Goal: Contribute content: Add original content to the website for others to see

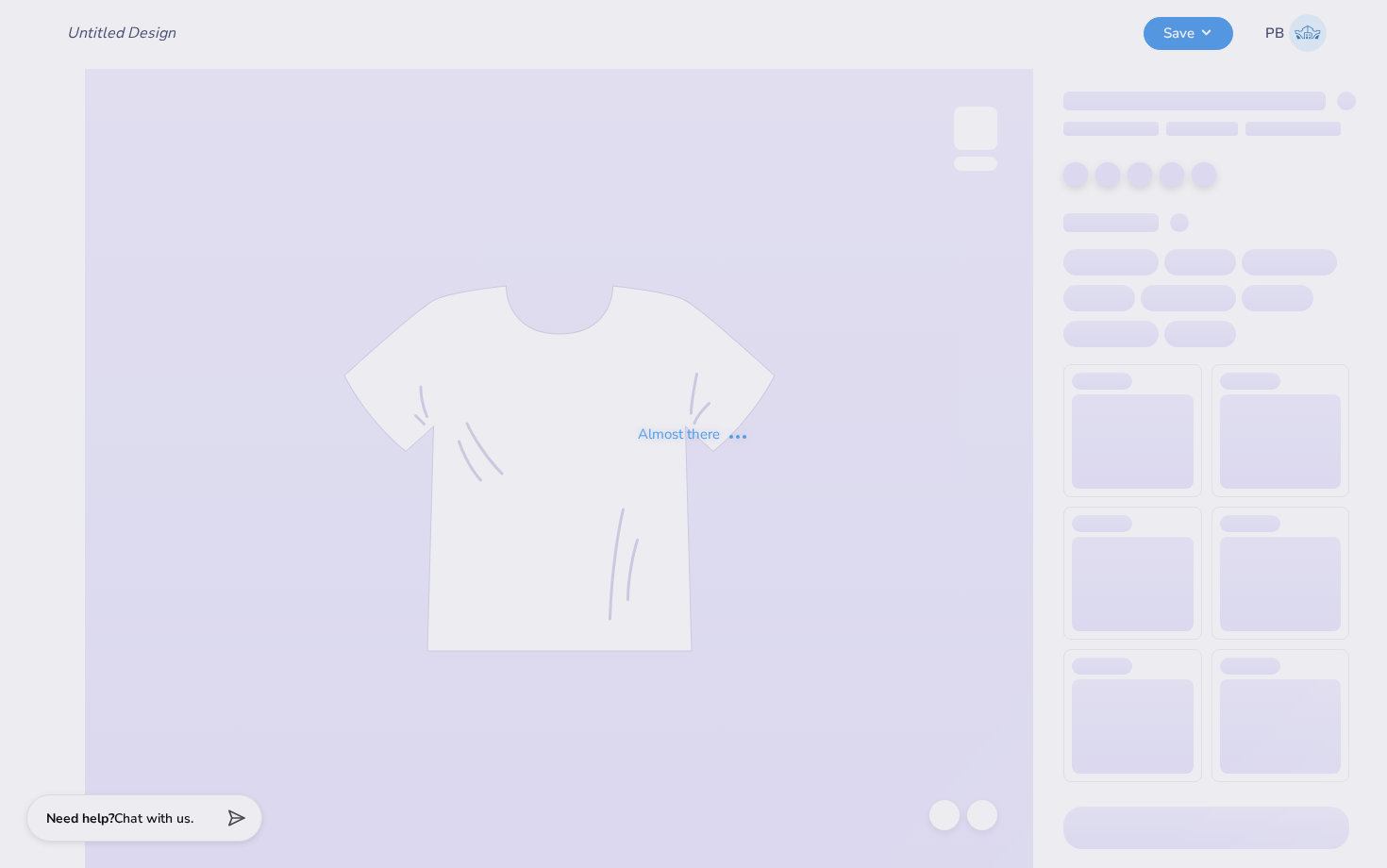
type input "Shirts for TCNJ Football"
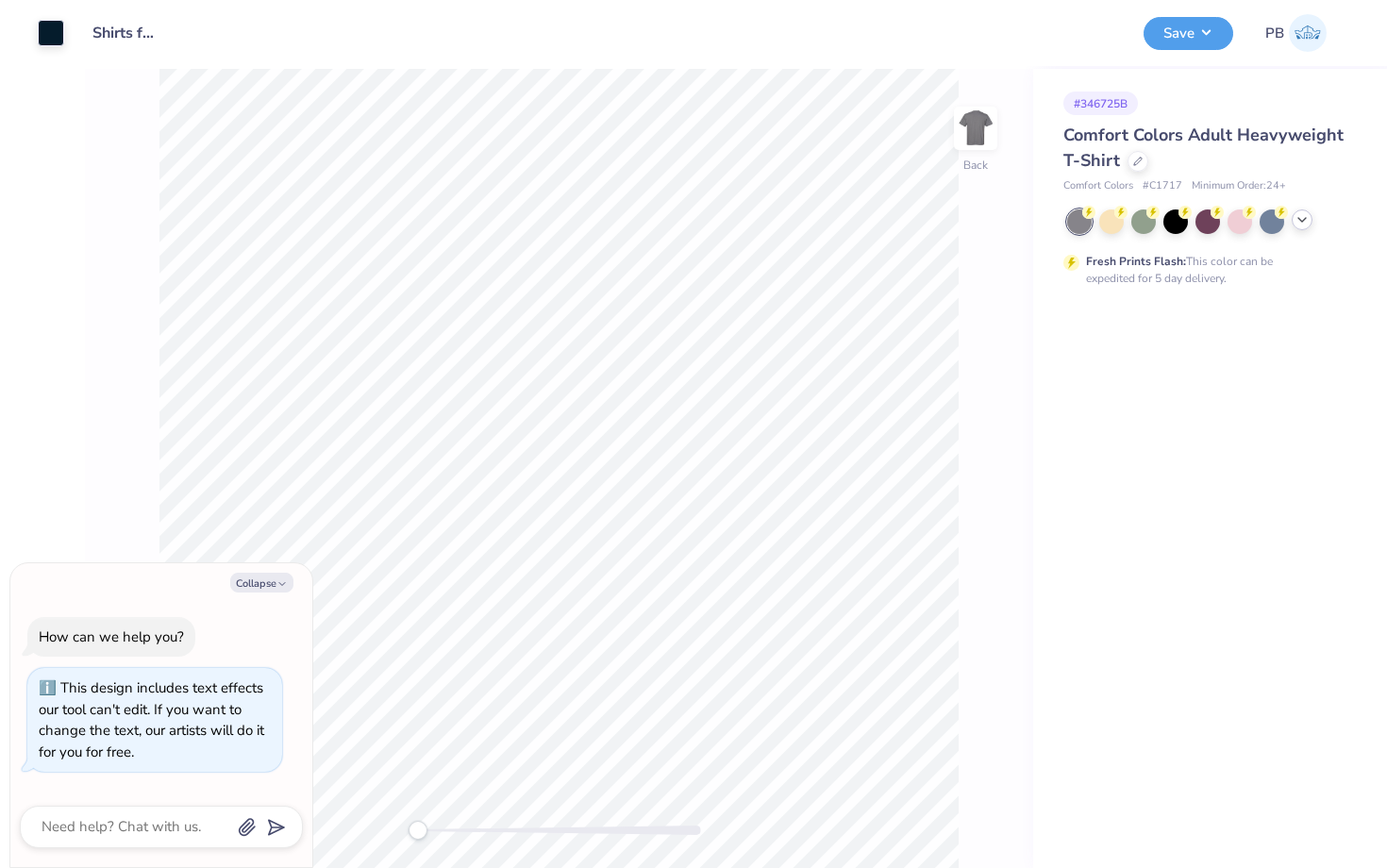
click at [1291, 220] on div at bounding box center [1301, 219] width 21 height 21
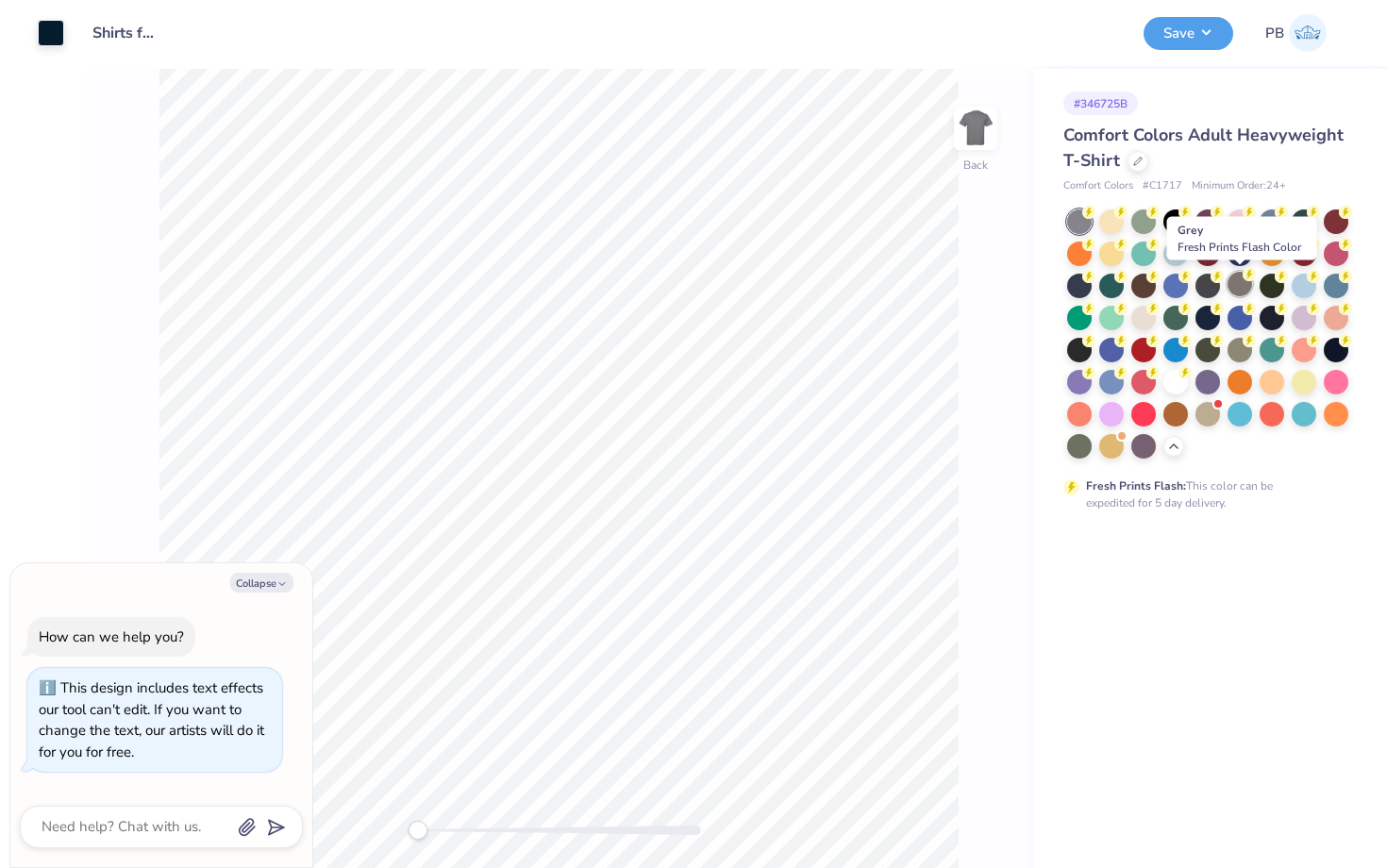
click at [1246, 282] on div at bounding box center [1240, 284] width 25 height 25
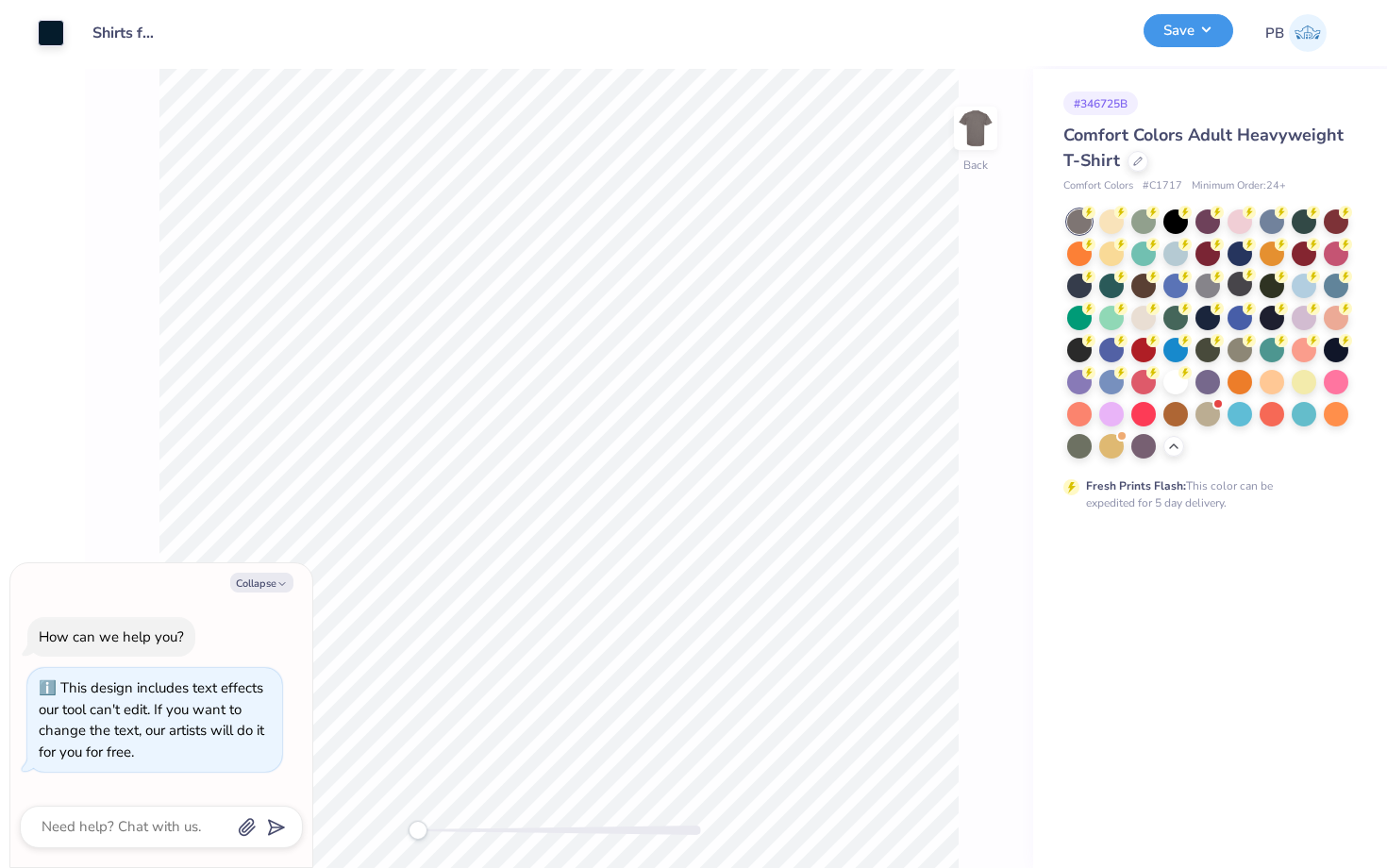
click at [1169, 36] on button "Save" at bounding box center [1189, 30] width 90 height 33
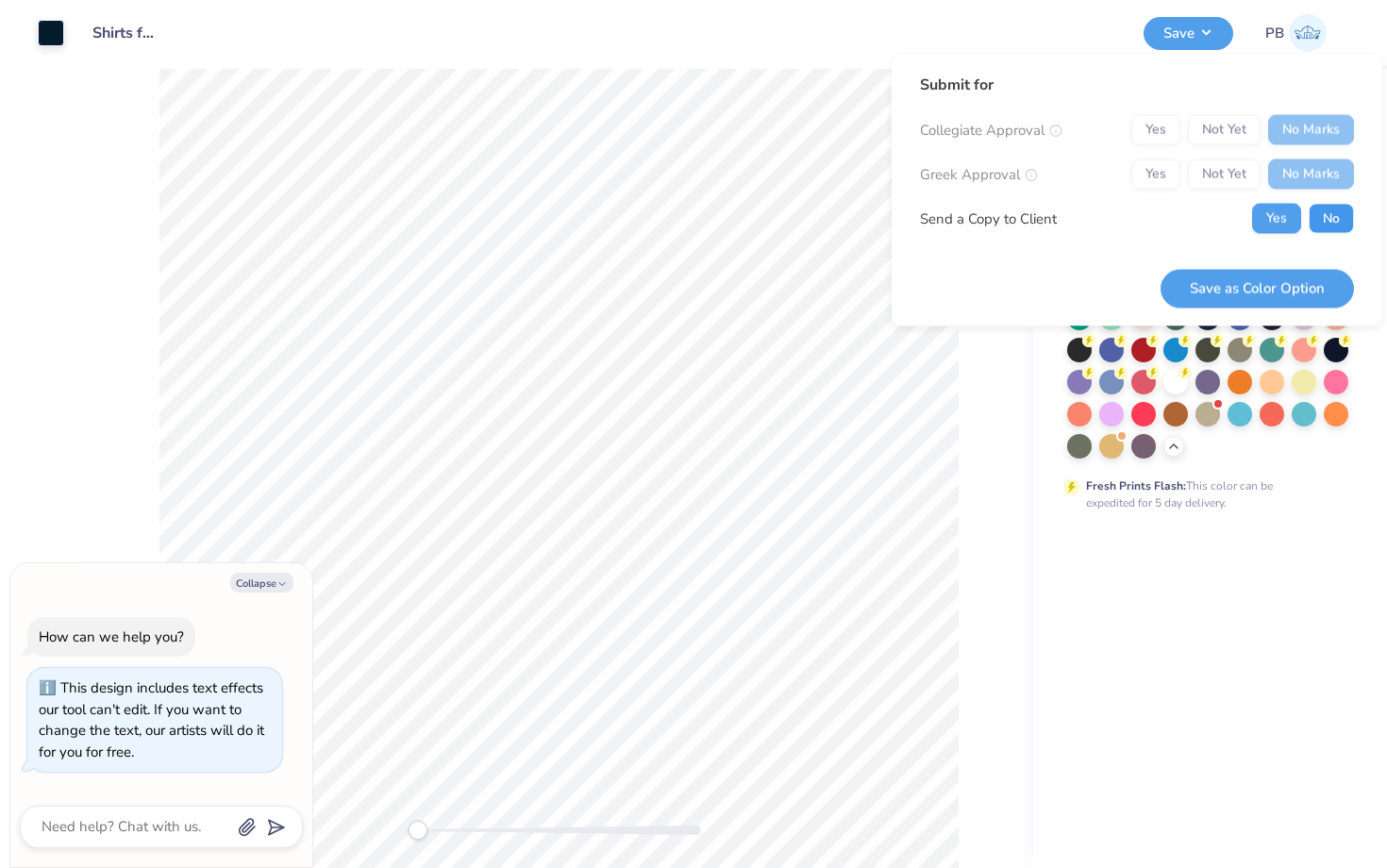
click at [1327, 212] on button "No" at bounding box center [1330, 219] width 45 height 30
click at [1256, 277] on button "Save as Color Option" at bounding box center [1258, 288] width 193 height 39
type textarea "x"
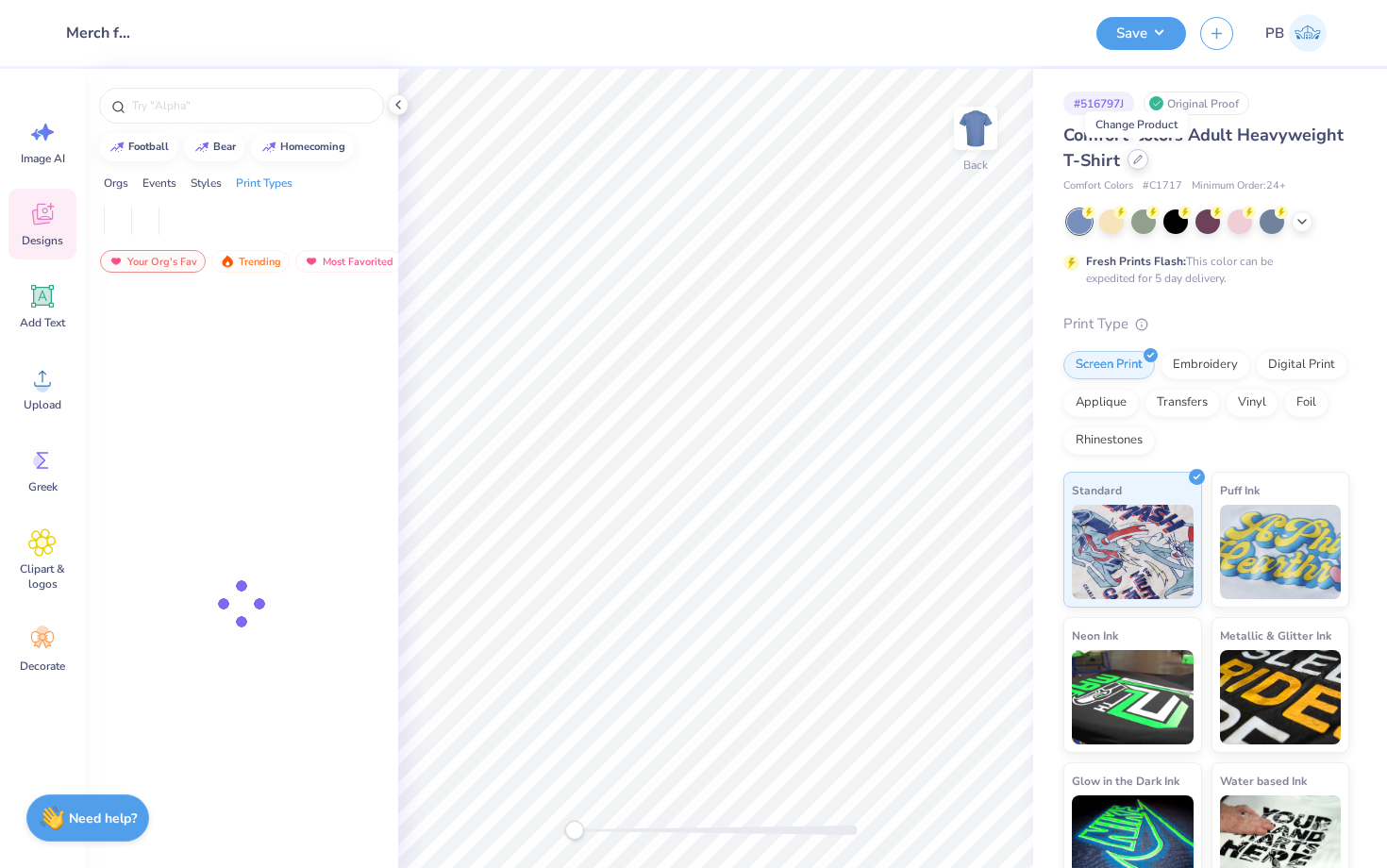
click at [1144, 165] on div at bounding box center [1138, 159] width 21 height 21
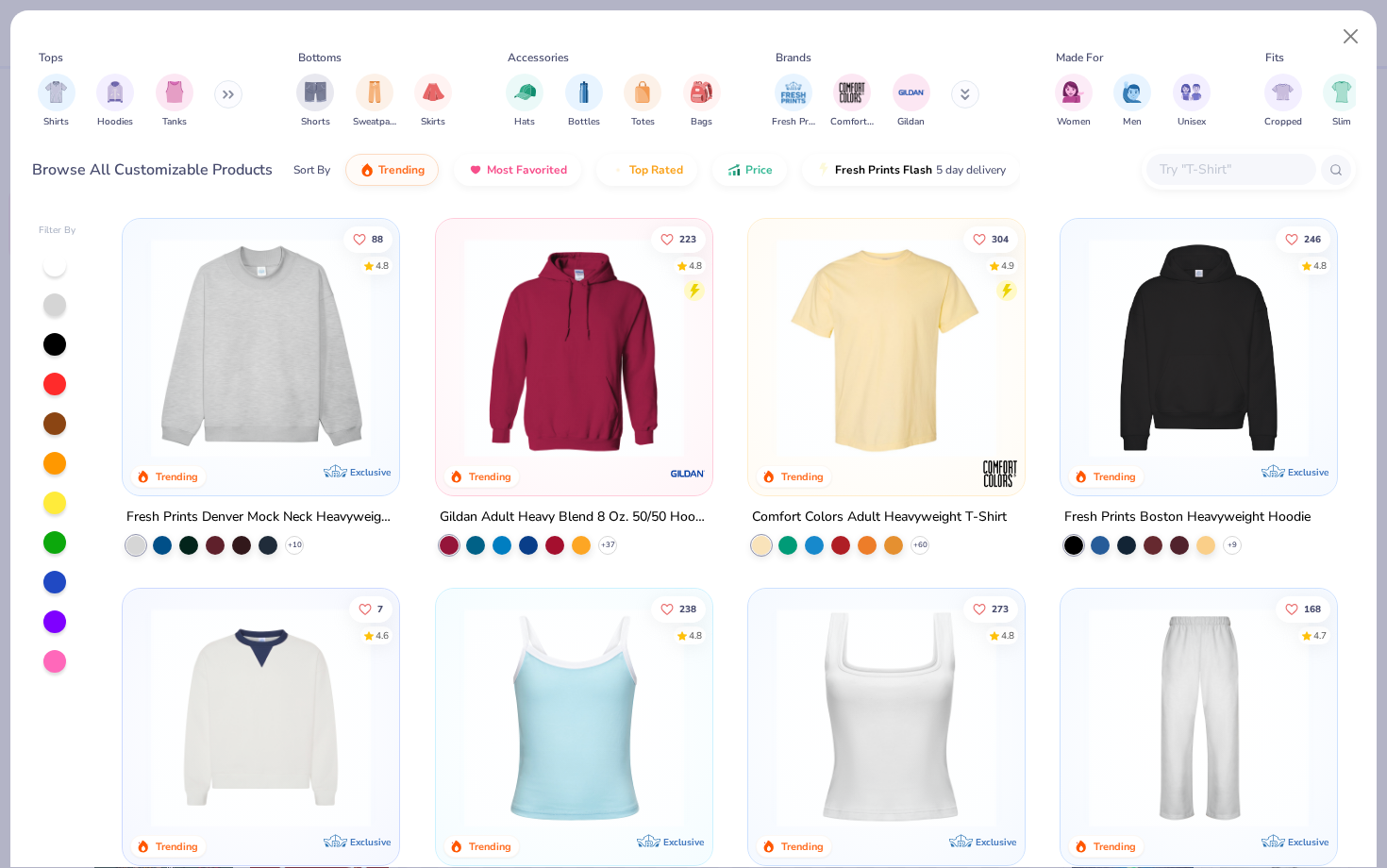
click at [874, 332] on img at bounding box center [887, 347] width 239 height 220
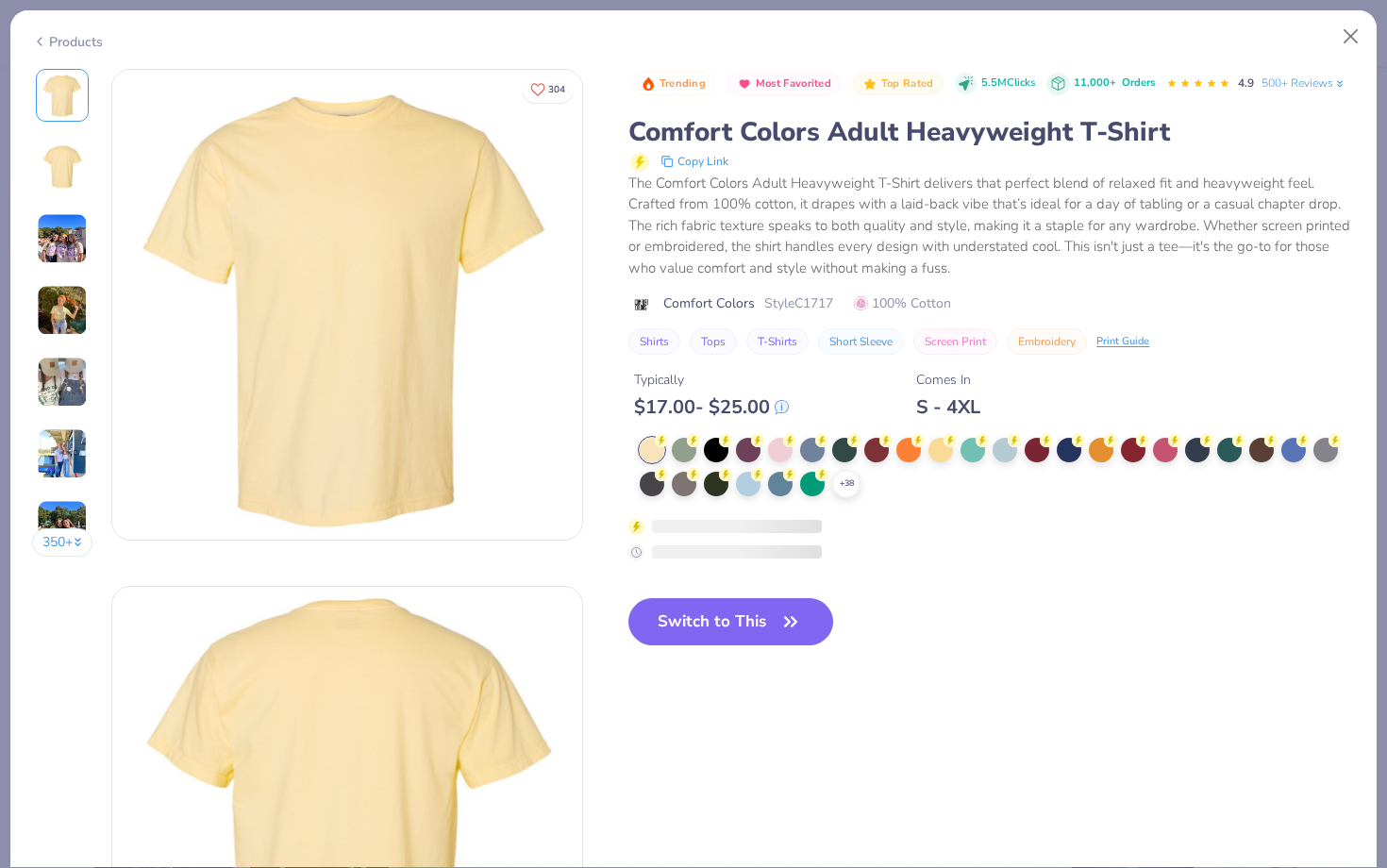
click at [866, 494] on div "+ 38" at bounding box center [998, 468] width 715 height 61
click at [840, 489] on icon at bounding box center [846, 484] width 15 height 15
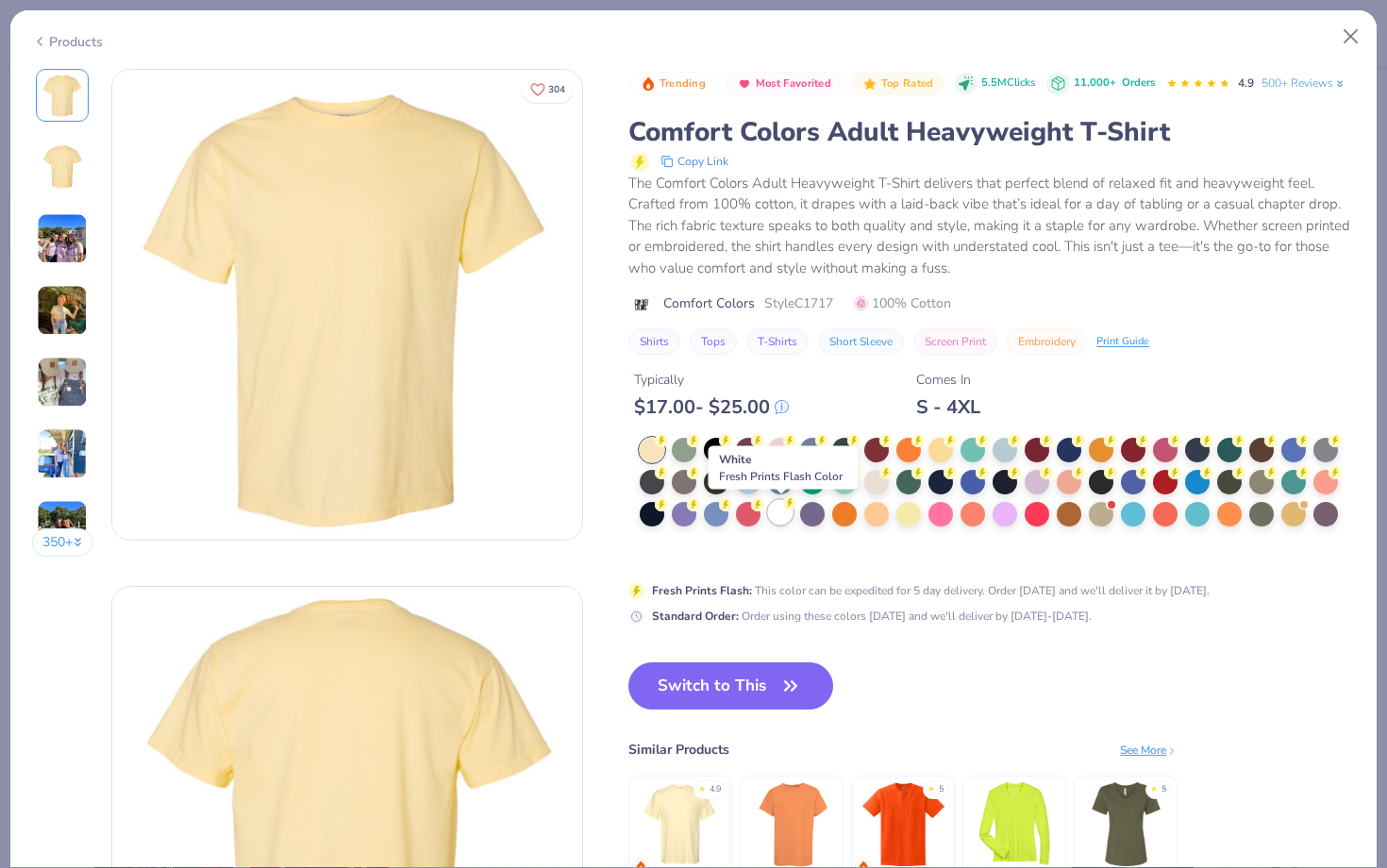
click at [785, 521] on div at bounding box center [780, 512] width 25 height 25
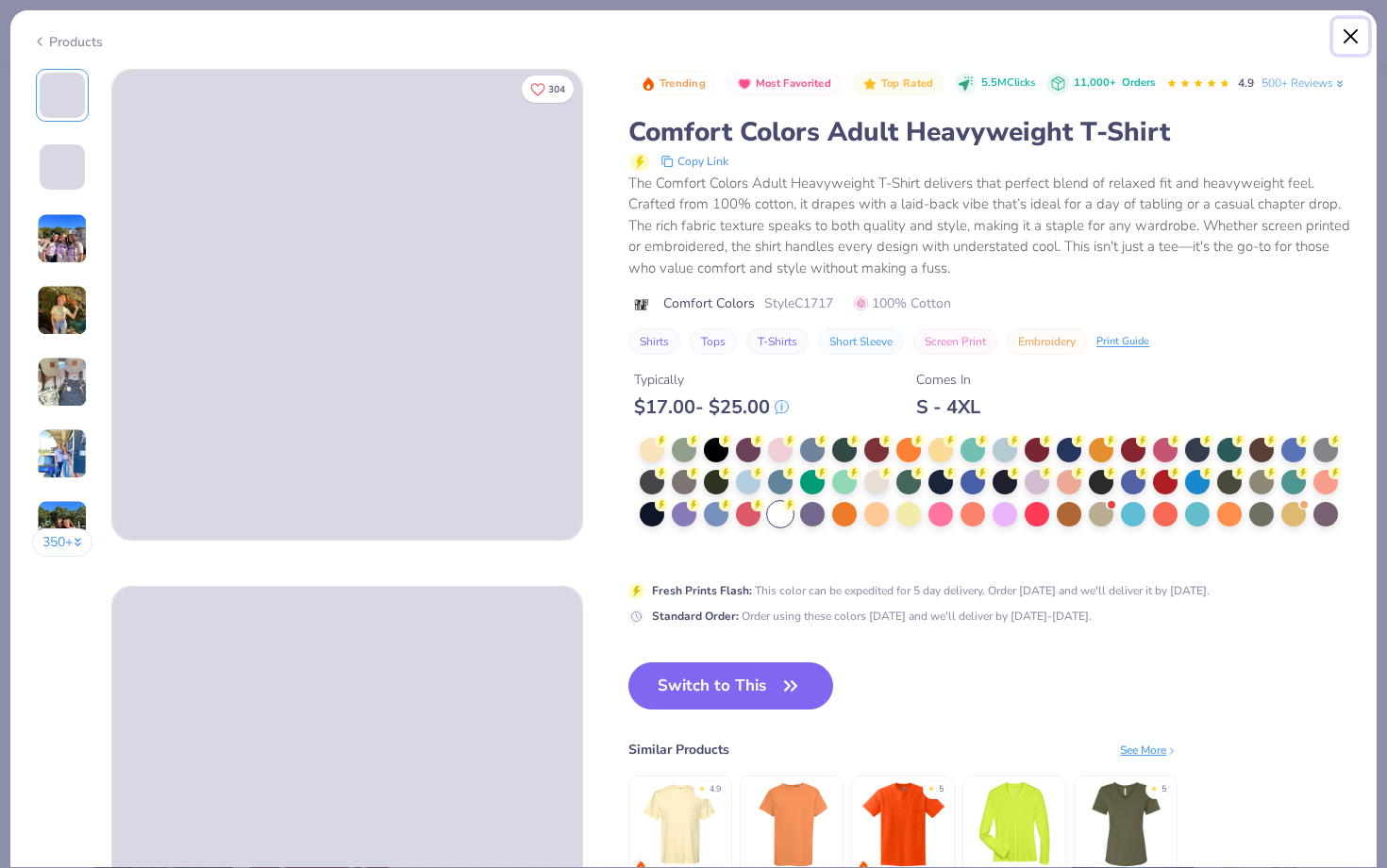
click at [1345, 36] on button "Close" at bounding box center [1351, 37] width 36 height 36
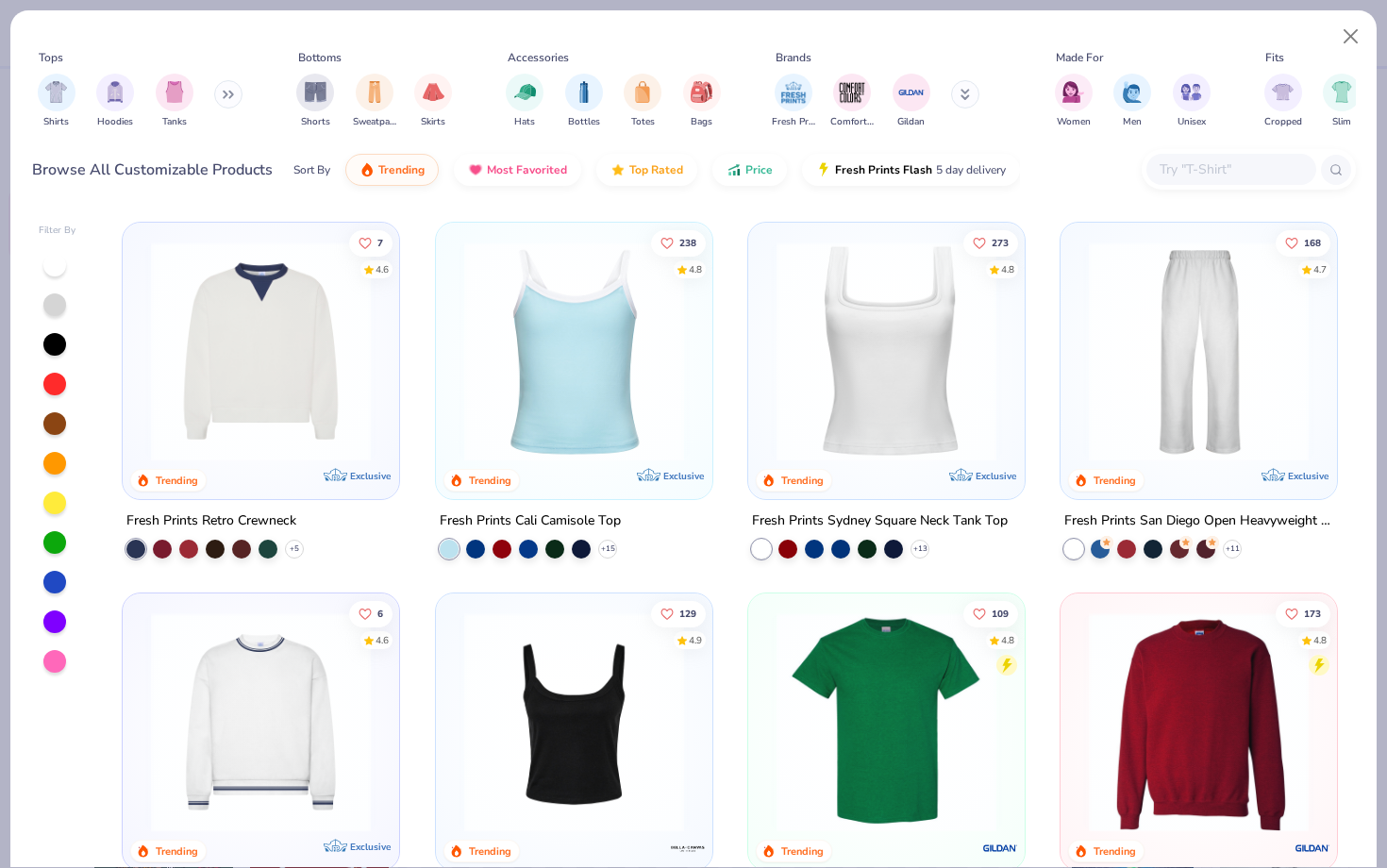
scroll to position [581, 0]
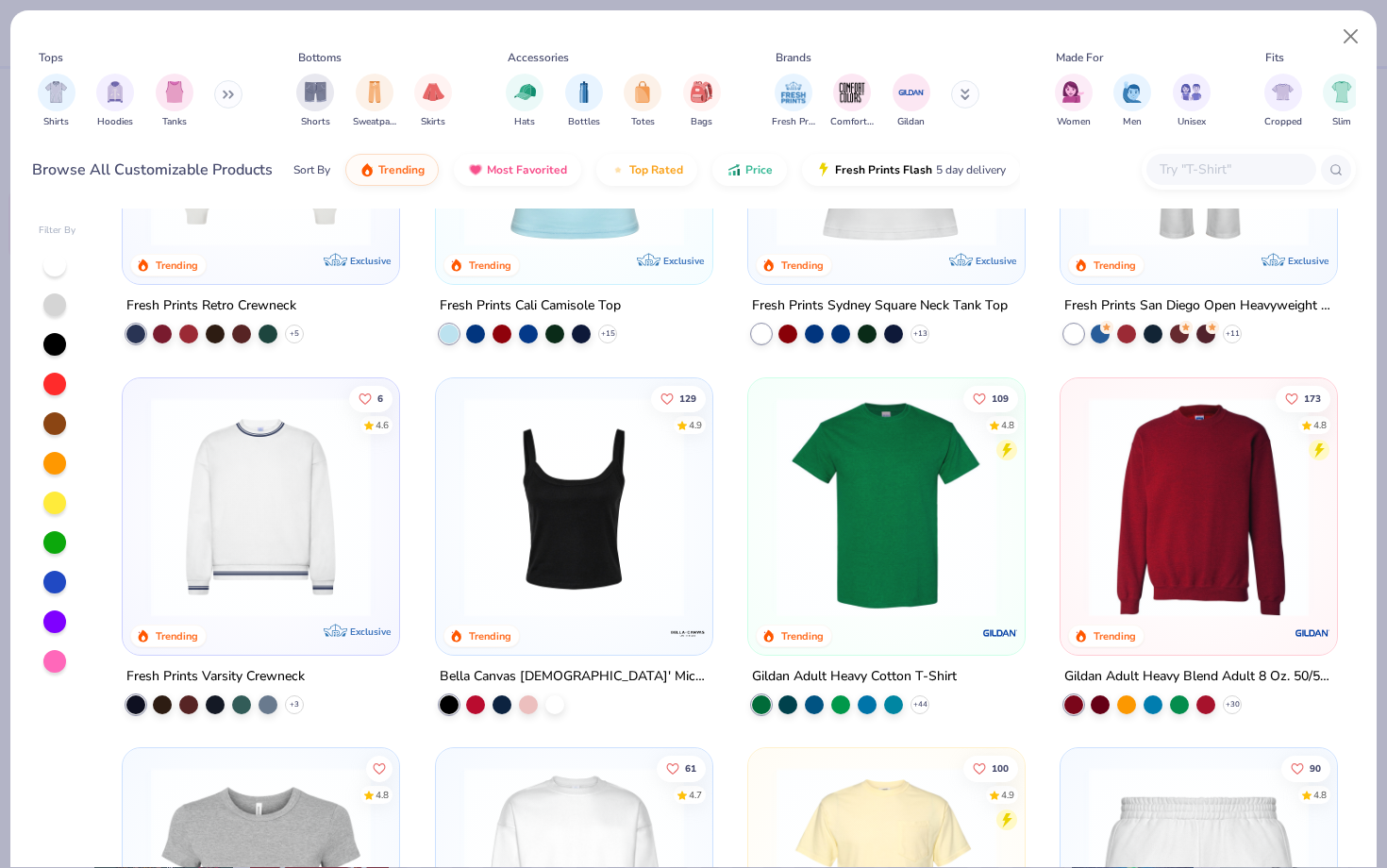
click at [842, 540] on img at bounding box center [887, 506] width 239 height 220
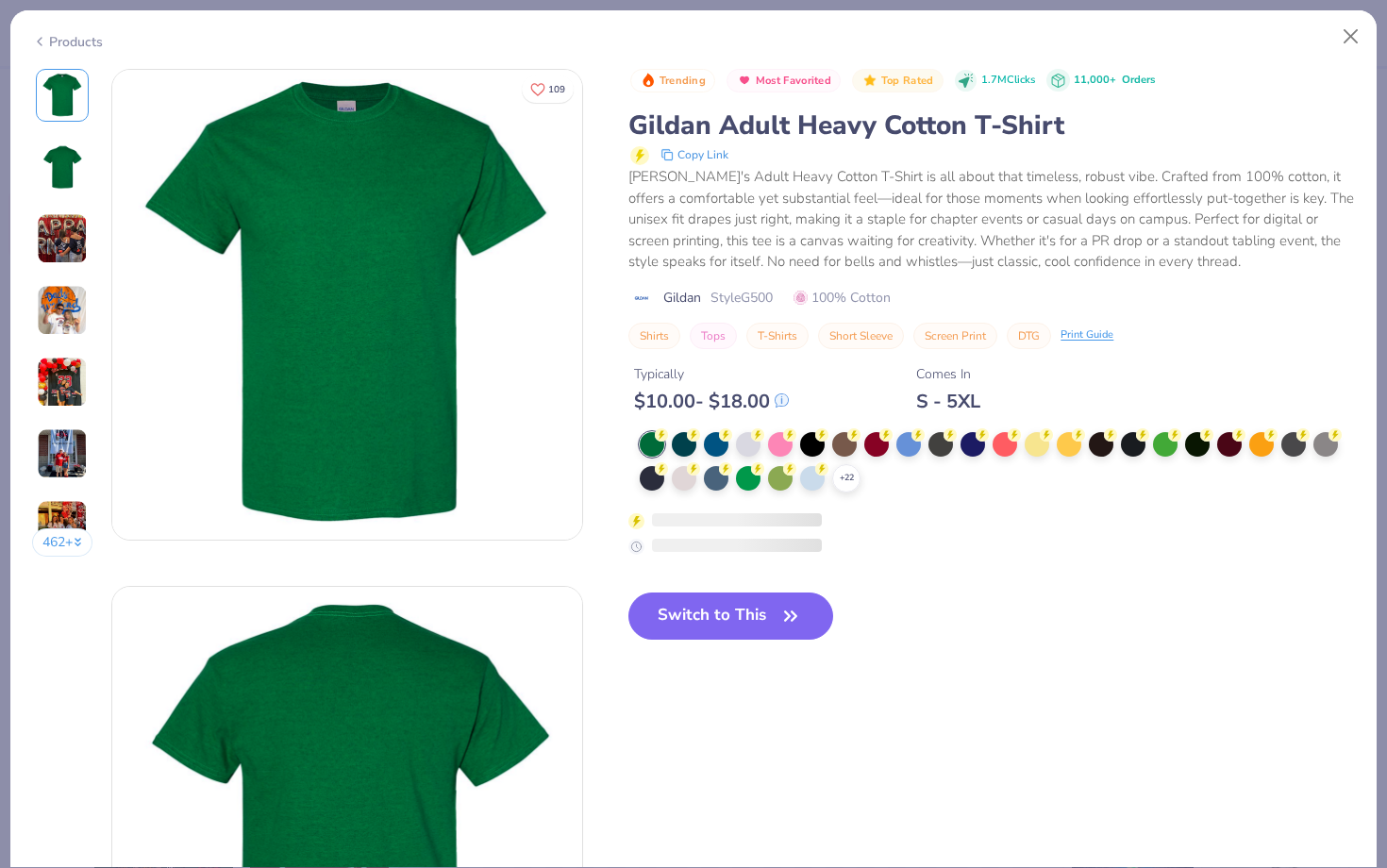
click at [868, 482] on div "+ 22" at bounding box center [998, 462] width 715 height 61
click at [848, 482] on icon at bounding box center [846, 478] width 15 height 15
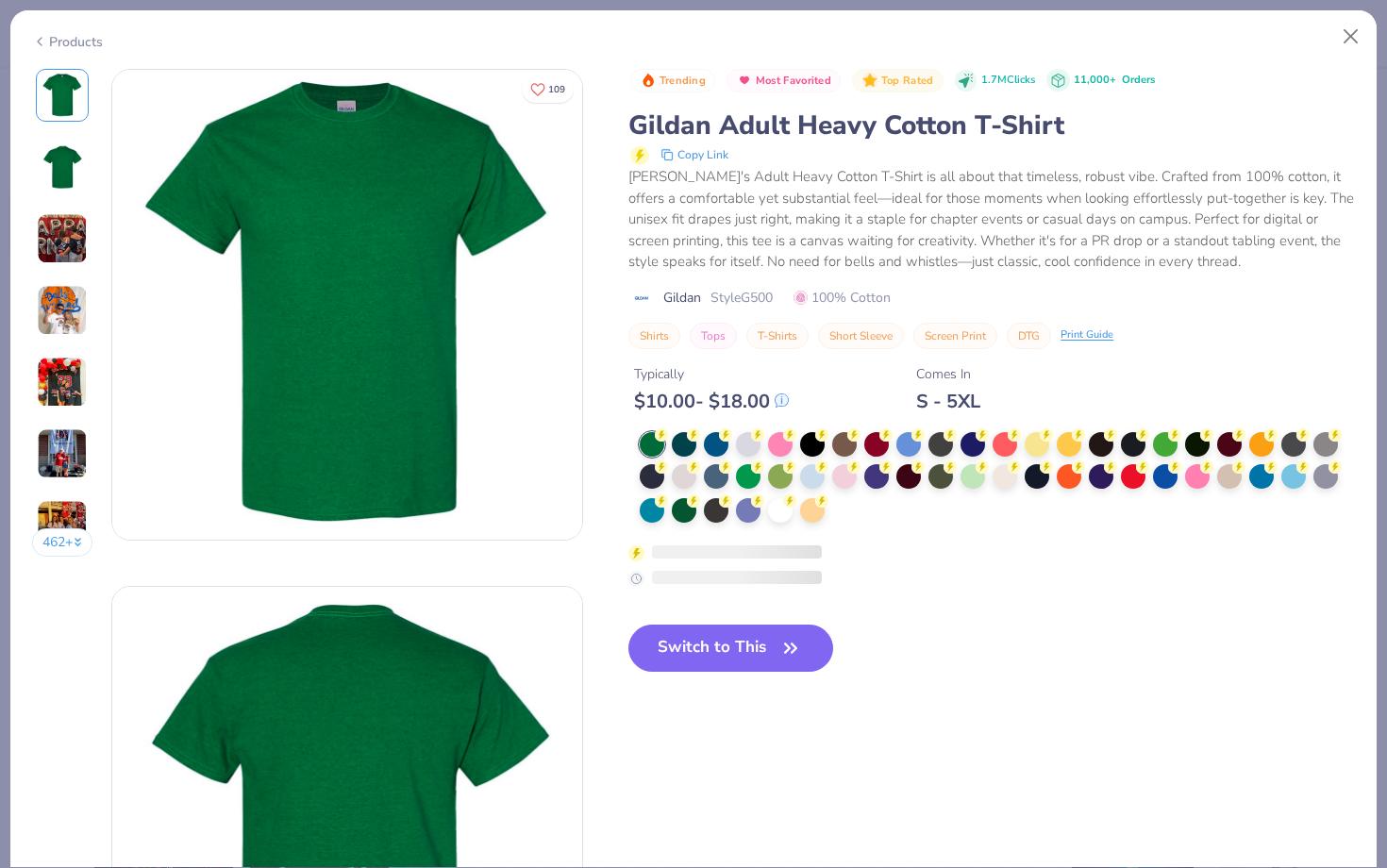
click at [852, 517] on div at bounding box center [998, 478] width 715 height 93
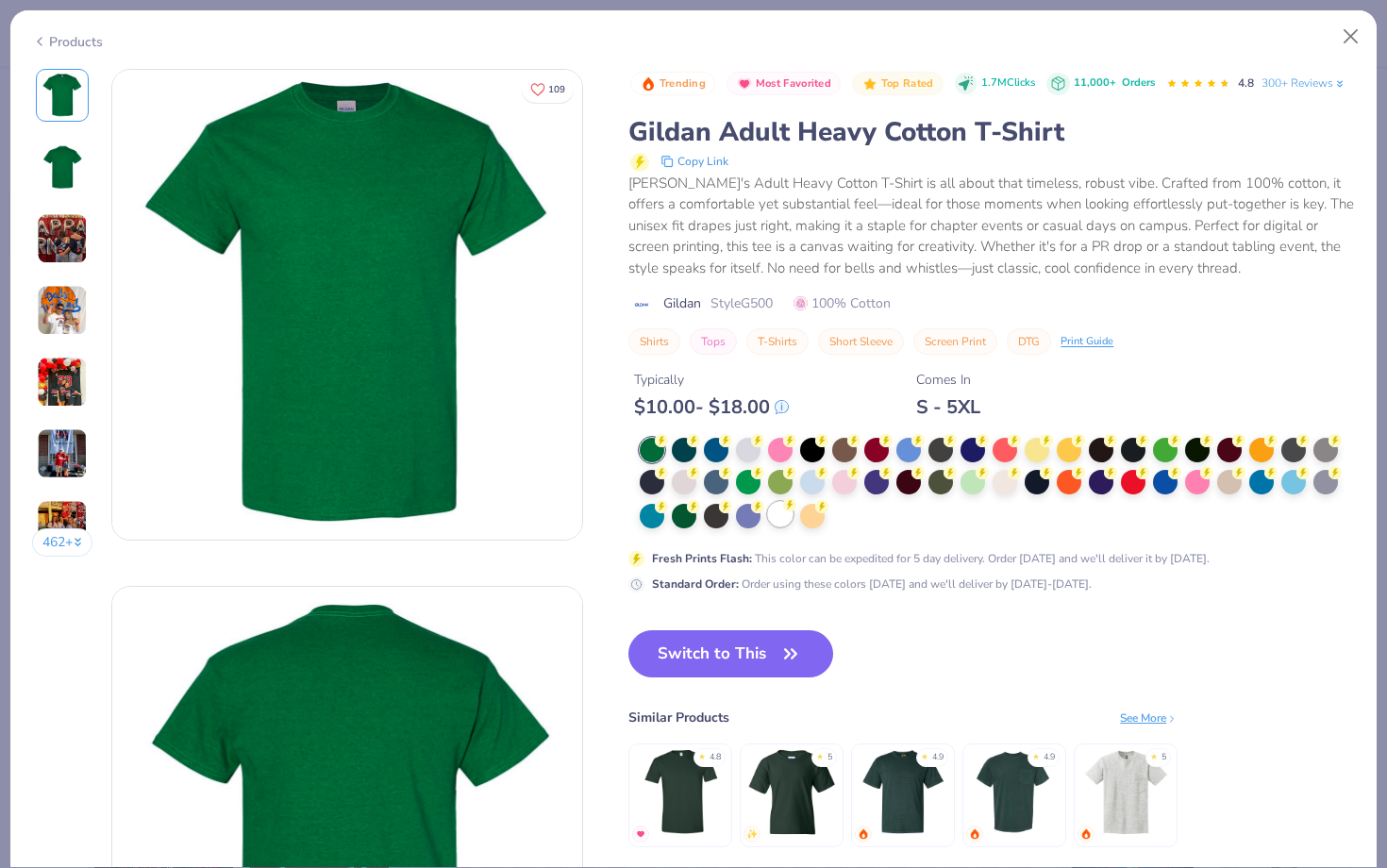
click at [777, 515] on div at bounding box center [780, 514] width 25 height 25
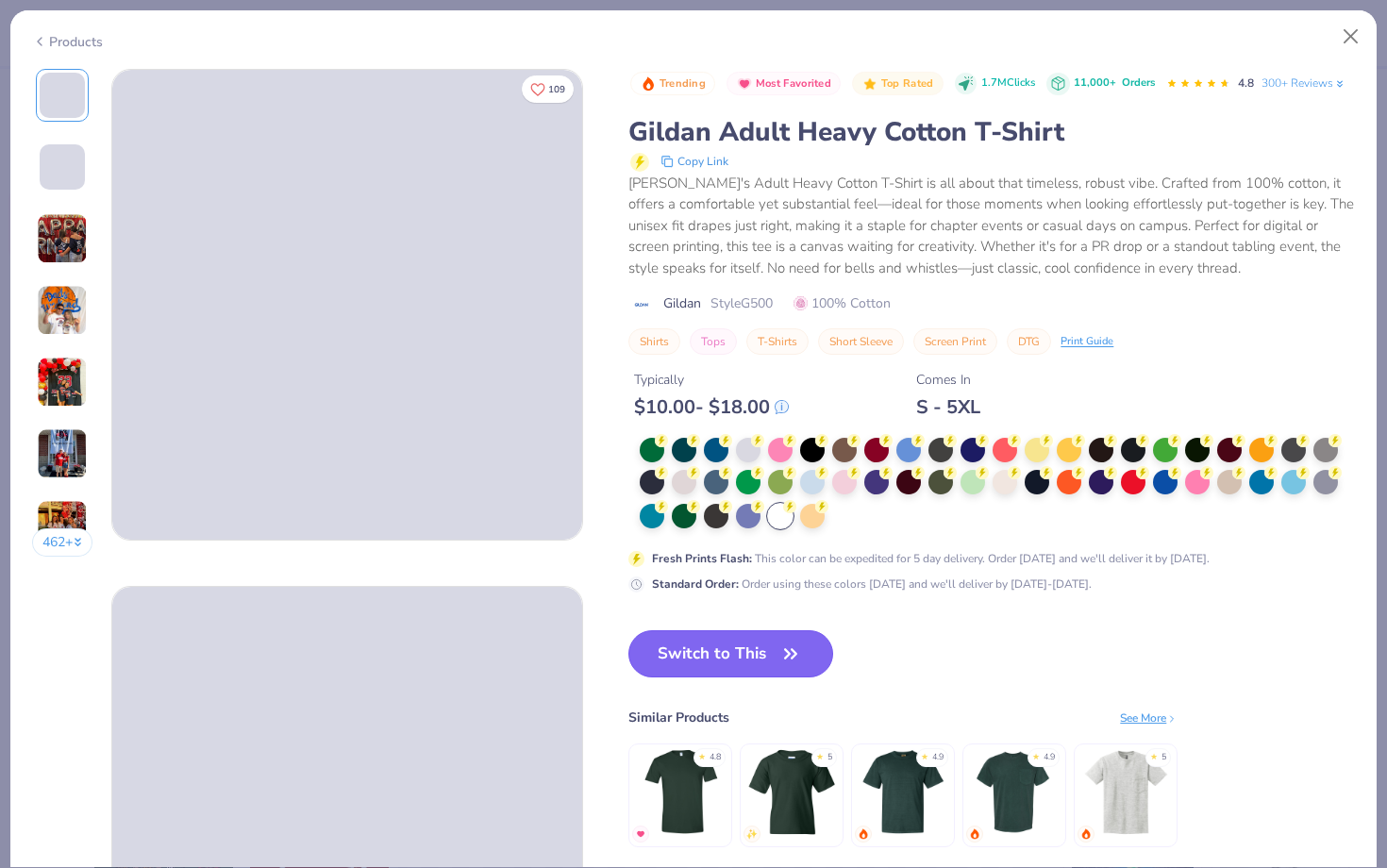
click at [740, 651] on button "Switch to This" at bounding box center [731, 653] width 205 height 47
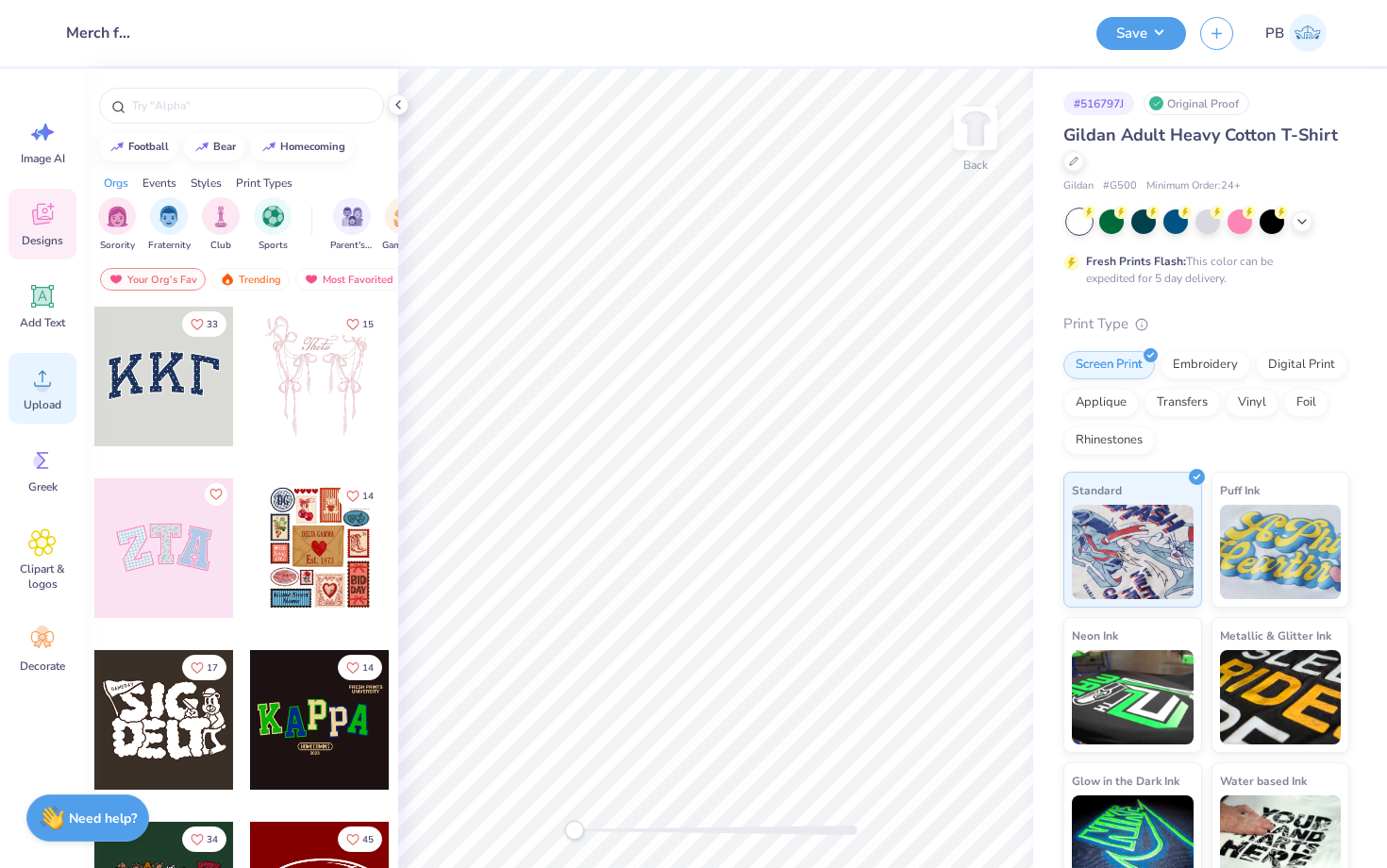
click at [35, 380] on icon at bounding box center [42, 378] width 28 height 28
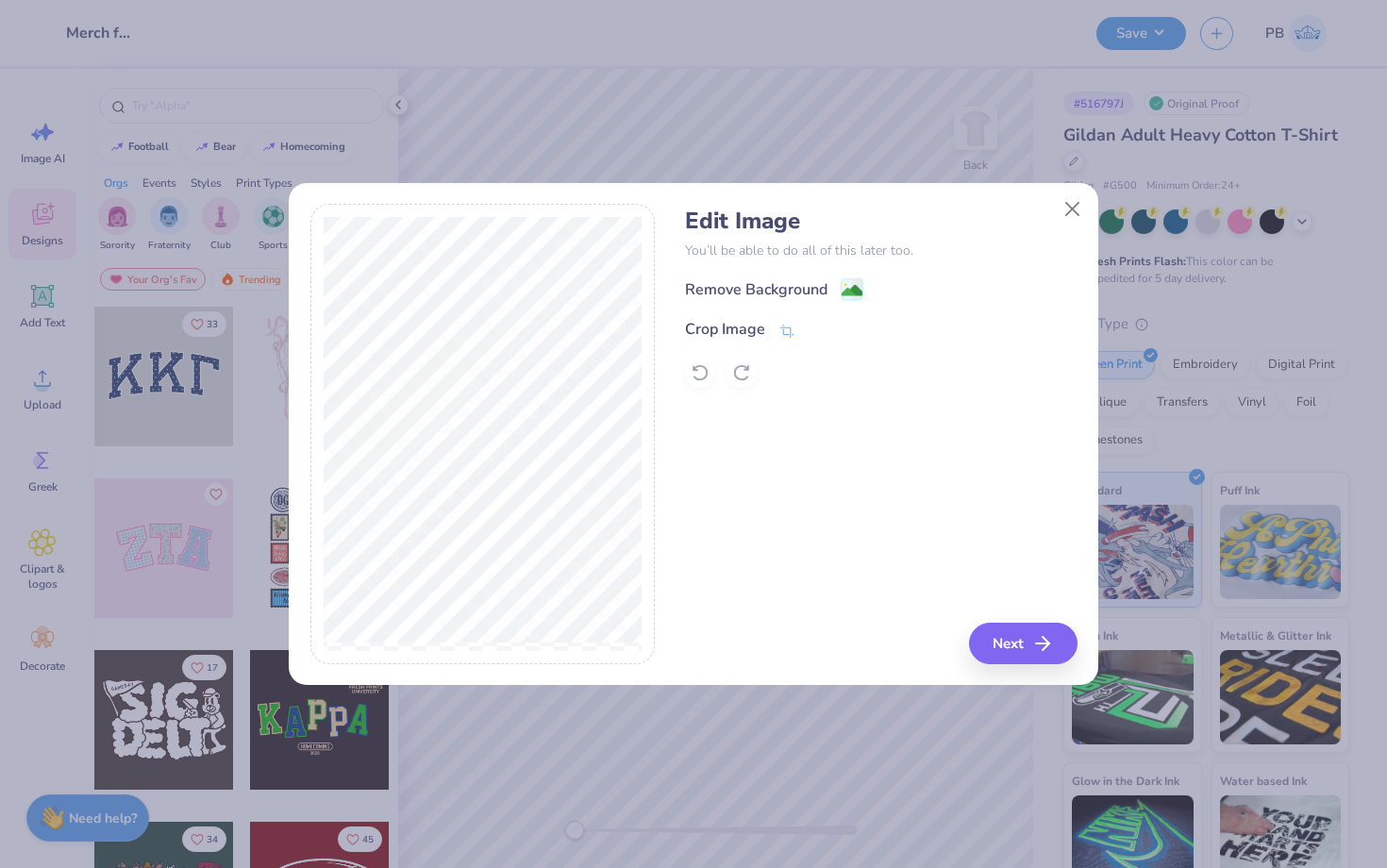
click at [838, 306] on div "Remove Background Crop Image" at bounding box center [880, 332] width 391 height 110
click at [849, 286] on image at bounding box center [851, 292] width 21 height 21
click at [1027, 638] on button "Next" at bounding box center [1026, 643] width 109 height 42
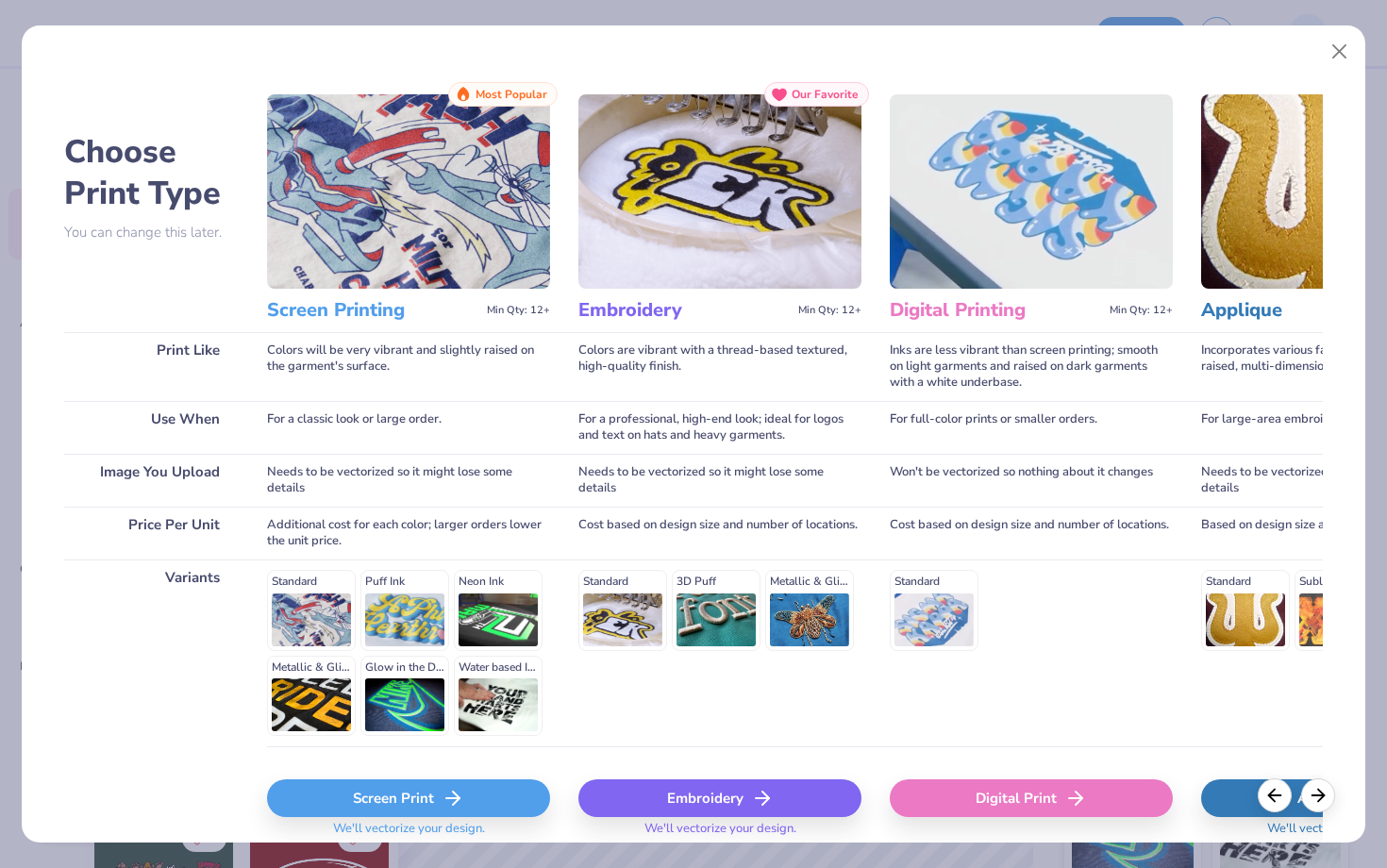
click at [405, 793] on div "Screen Print" at bounding box center [408, 798] width 283 height 38
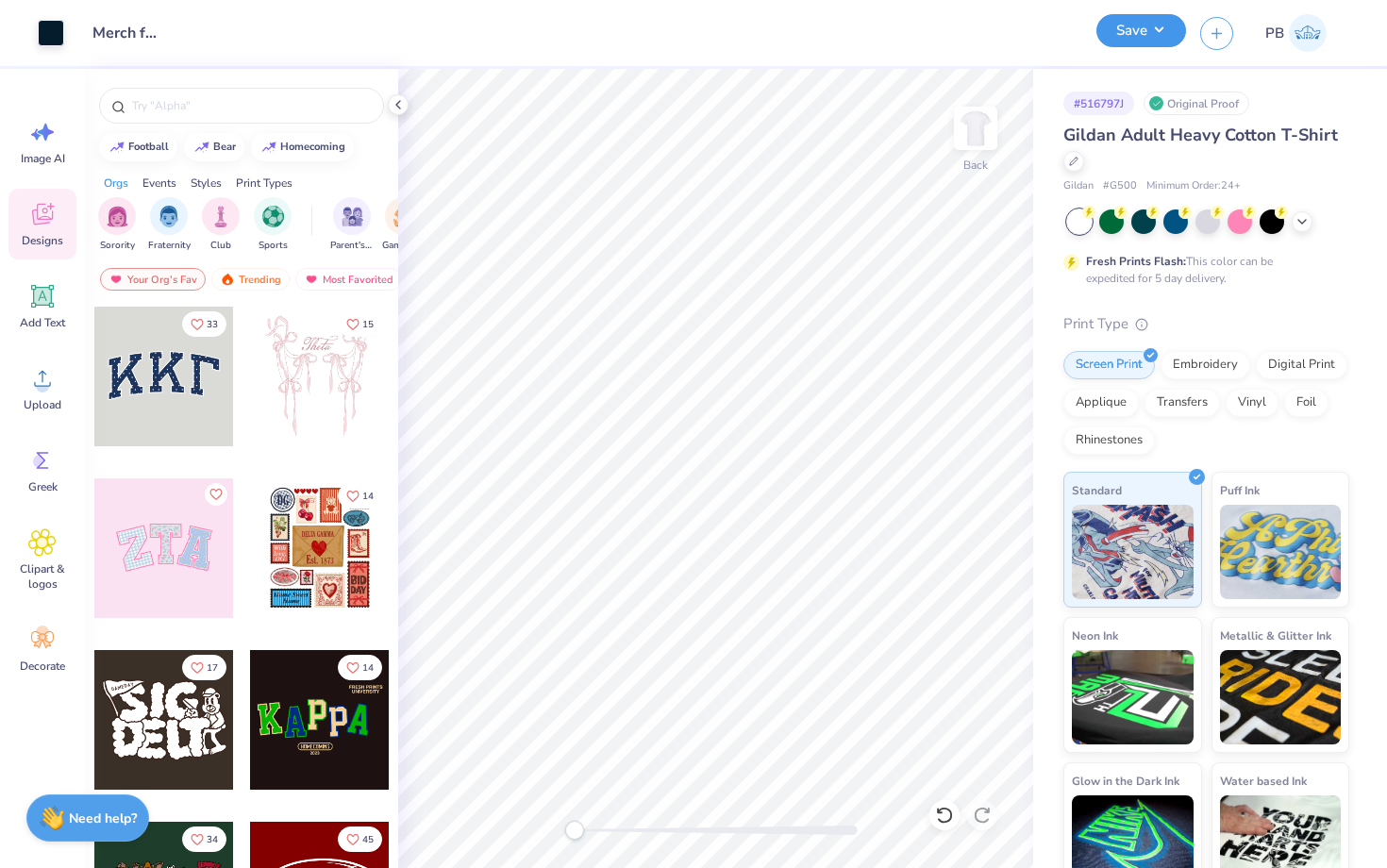
click at [1119, 43] on button "Save" at bounding box center [1141, 30] width 90 height 33
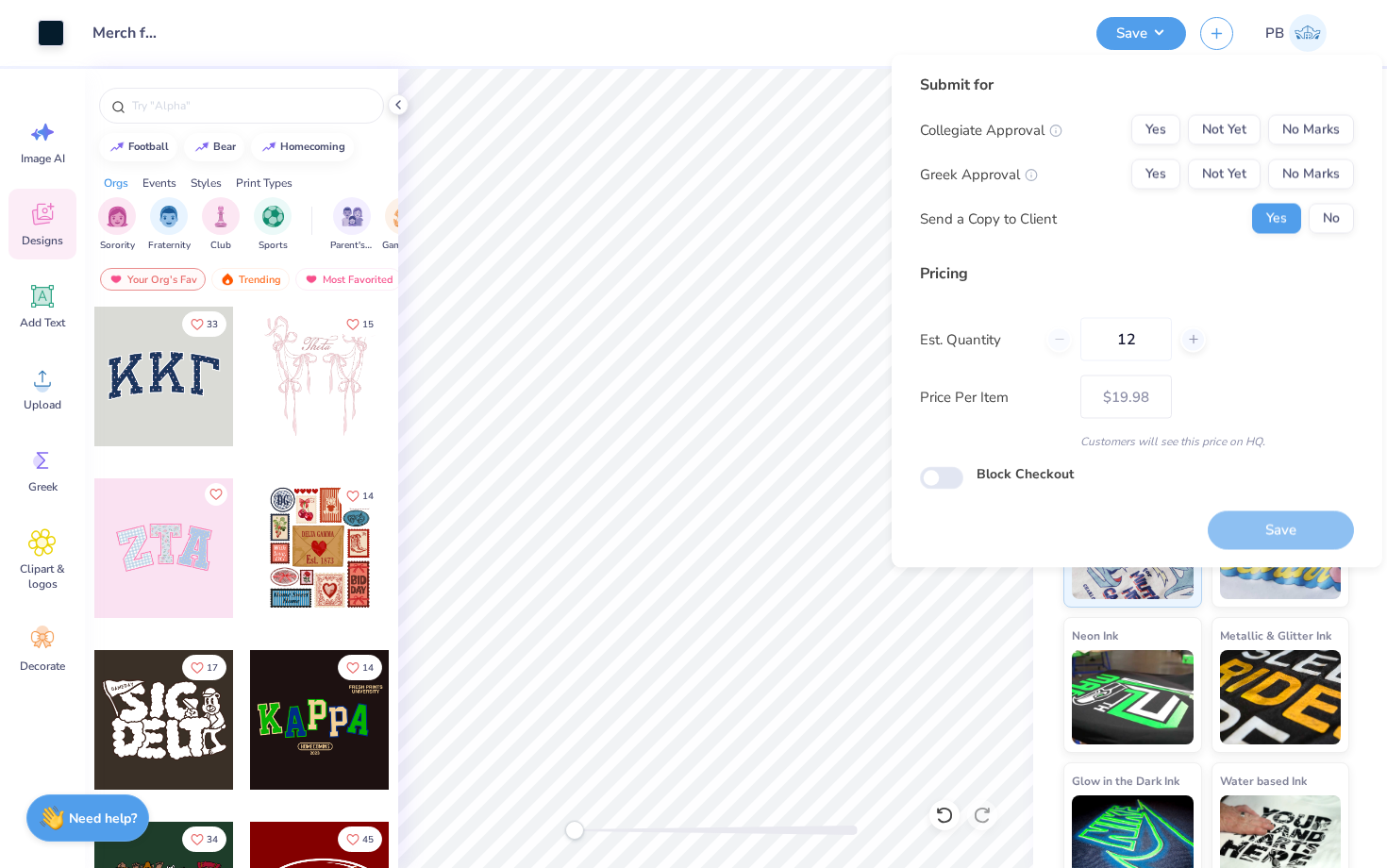
click at [1322, 111] on div "Submit for Collegiate Approval Yes Not Yet No Marks Greek Approval Yes Not Yet …" at bounding box center [1137, 160] width 434 height 174
click at [1323, 167] on button "No Marks" at bounding box center [1311, 174] width 86 height 30
click at [1323, 137] on button "No Marks" at bounding box center [1311, 130] width 86 height 30
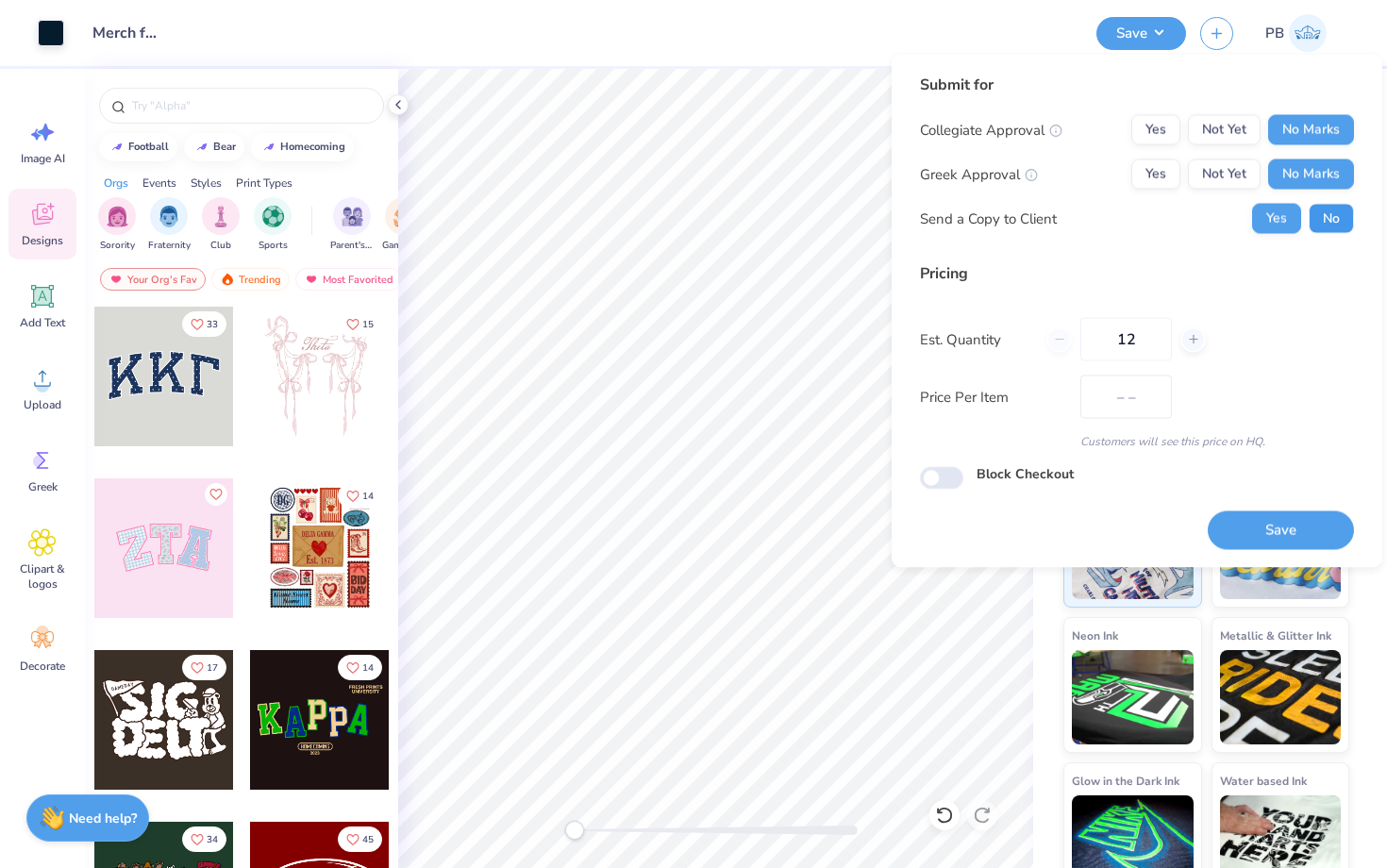
click at [1327, 224] on button "No" at bounding box center [1330, 219] width 45 height 30
click at [1287, 526] on button "Save" at bounding box center [1280, 530] width 146 height 39
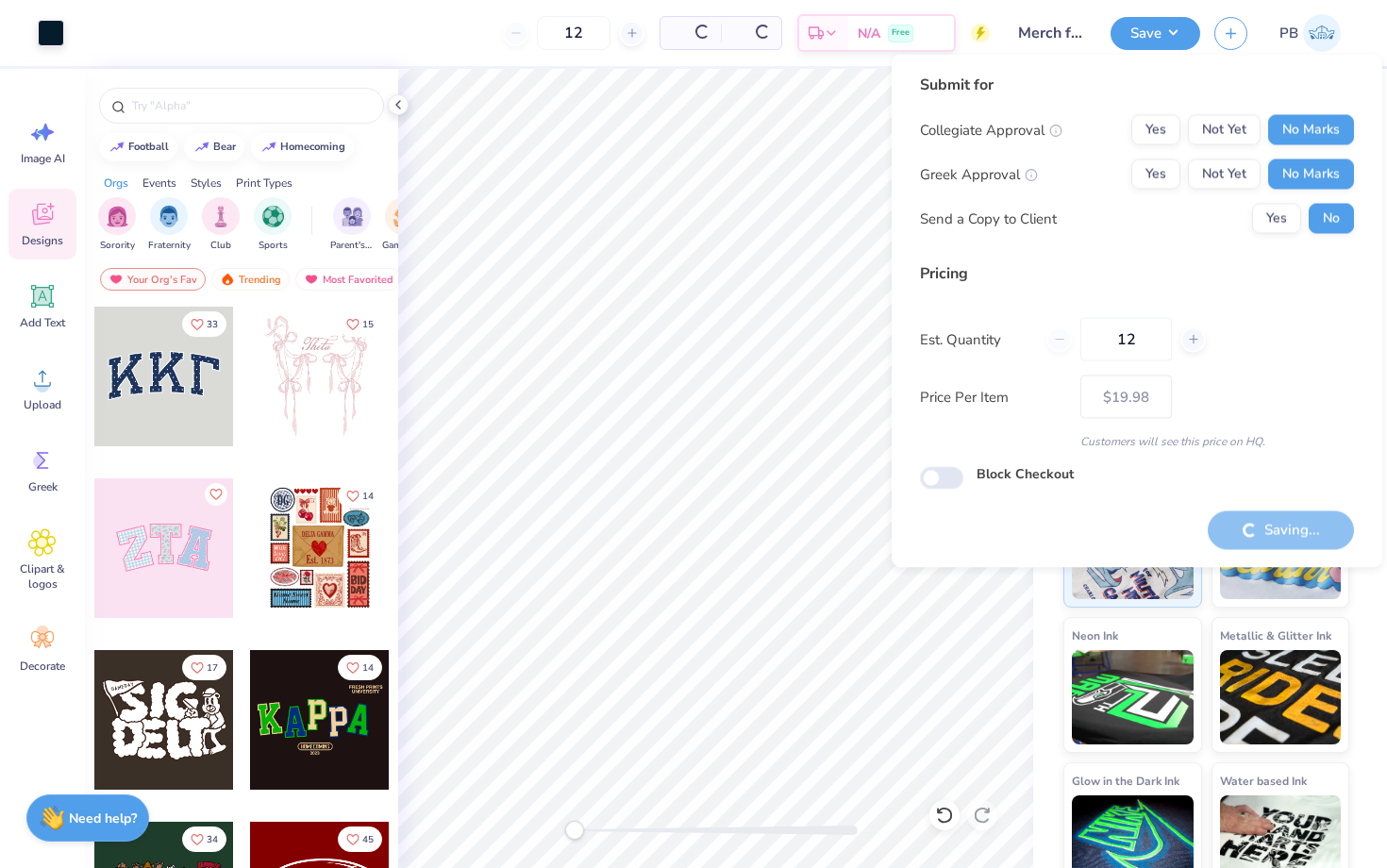
type input "– –"
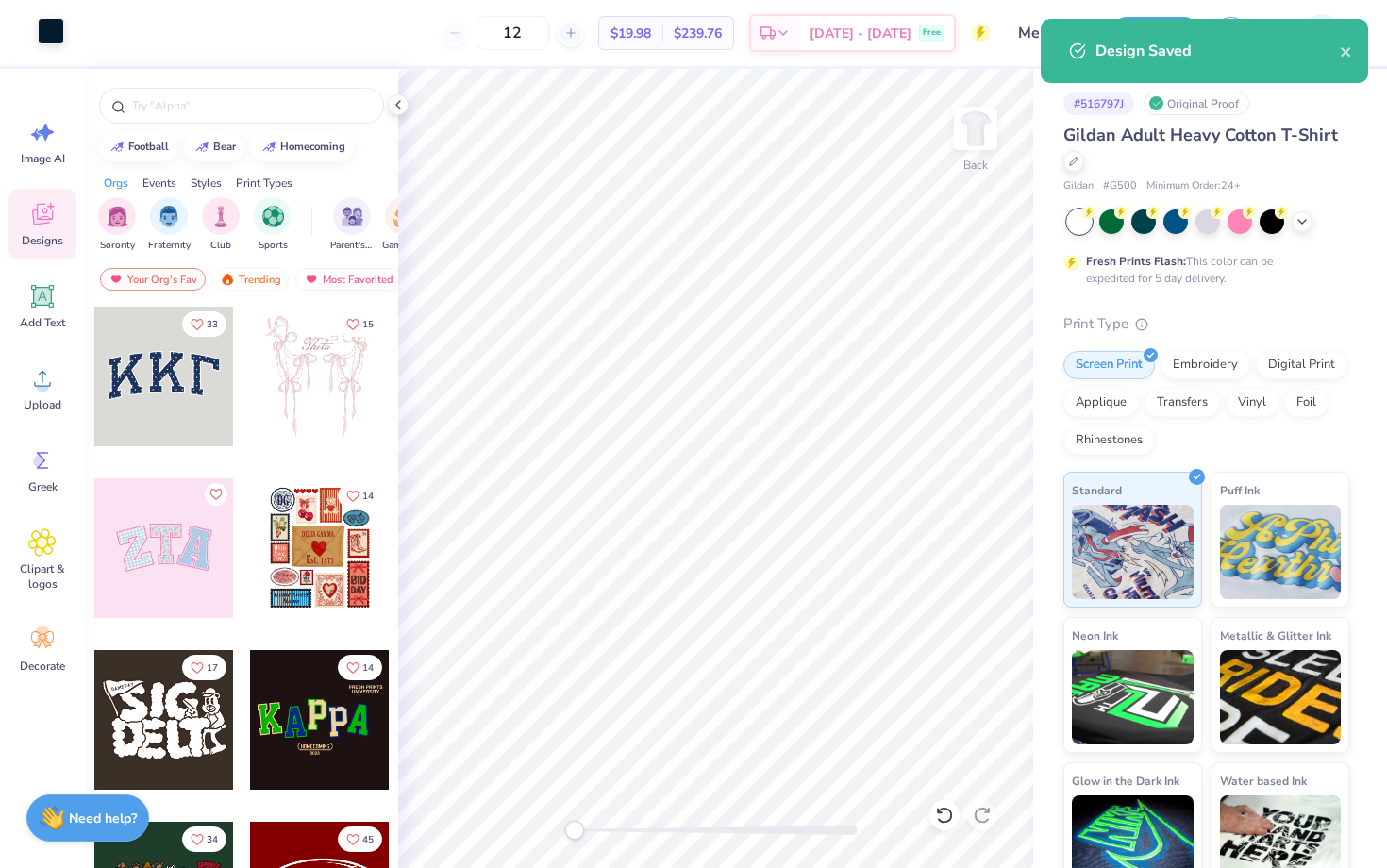
click at [63, 29] on div at bounding box center [51, 31] width 27 height 27
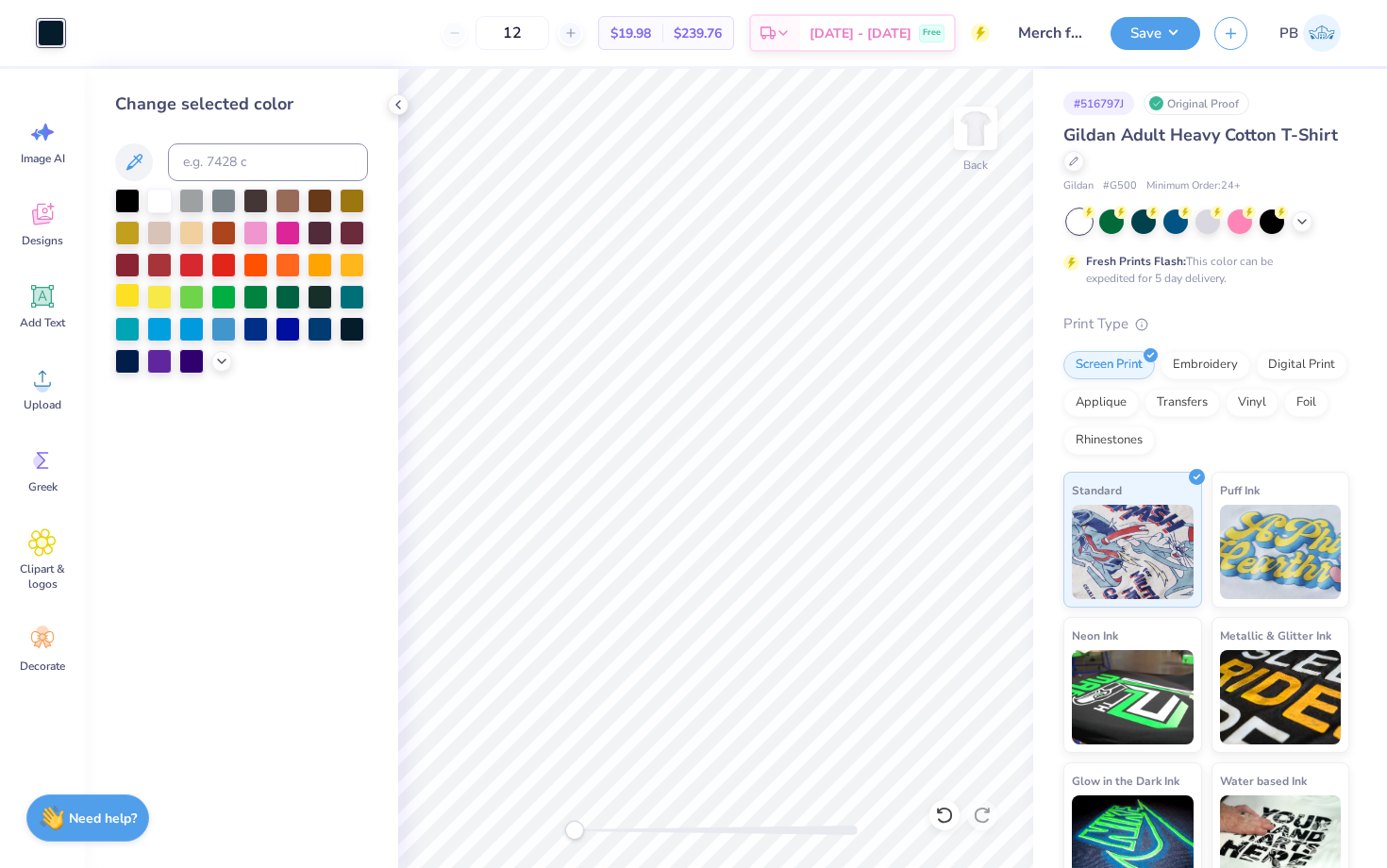
click at [124, 297] on div at bounding box center [127, 295] width 25 height 25
click at [1297, 221] on icon at bounding box center [1301, 219] width 15 height 15
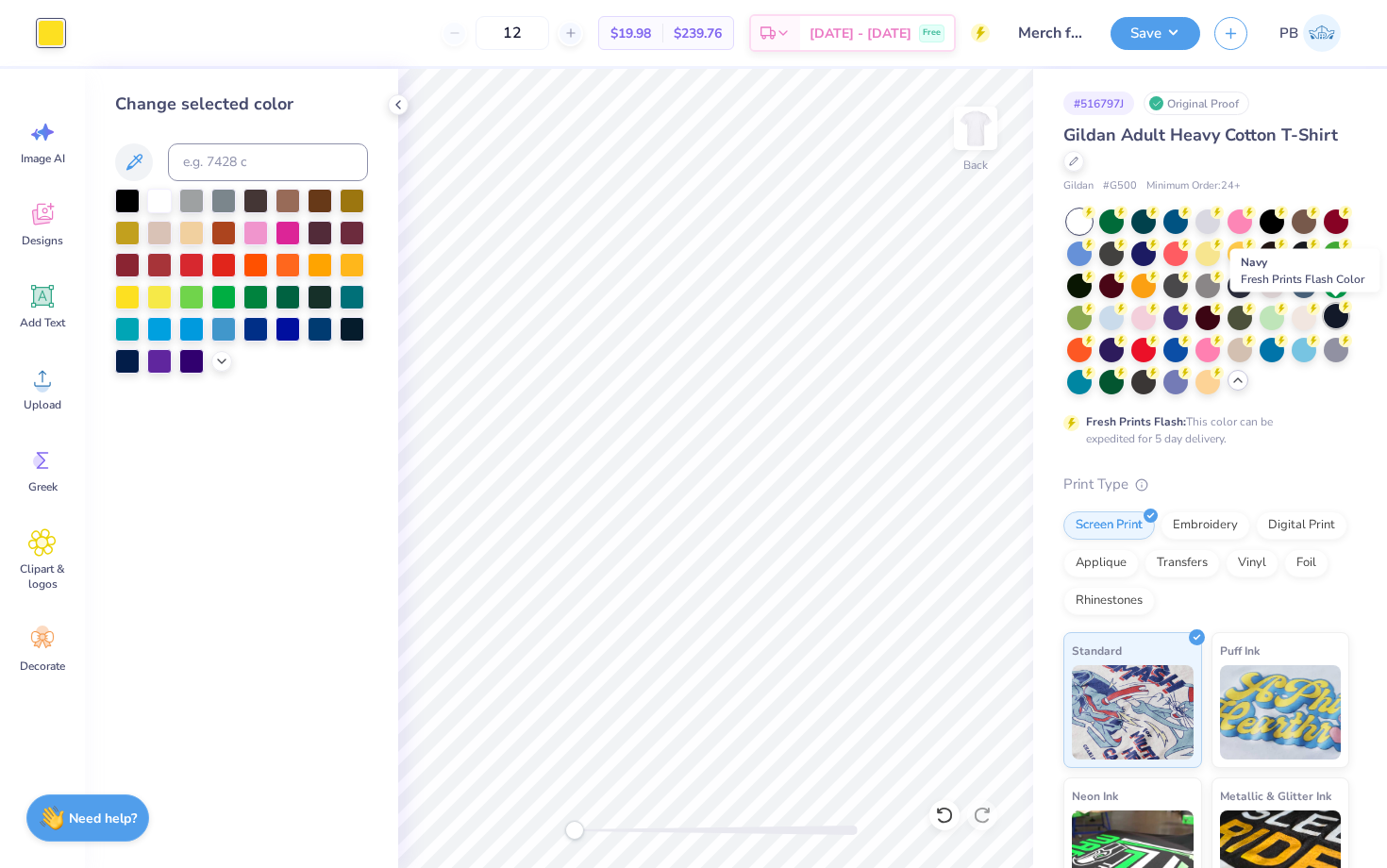
click at [1337, 305] on div at bounding box center [1336, 316] width 25 height 25
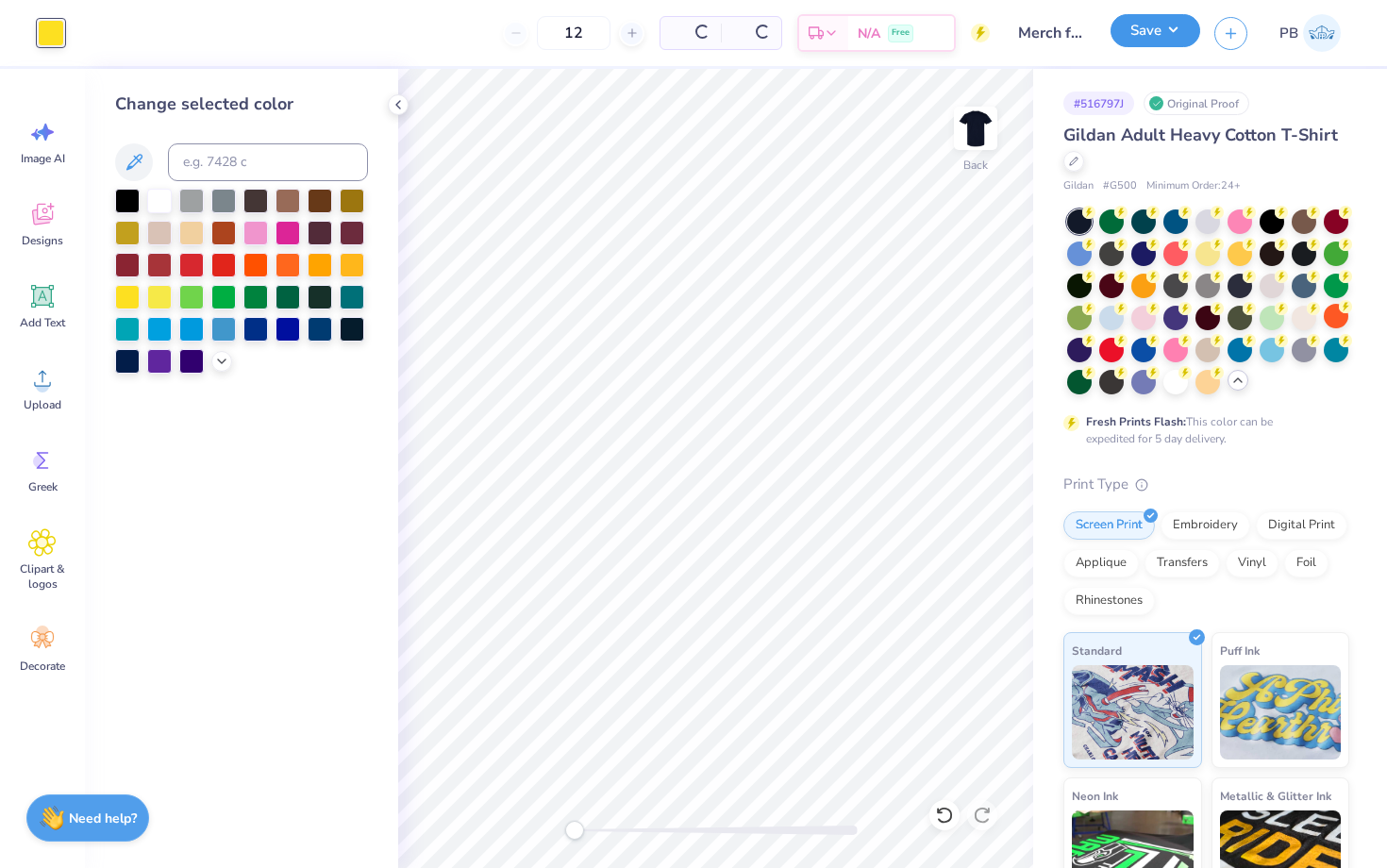
click at [1130, 38] on button "Save" at bounding box center [1155, 30] width 90 height 33
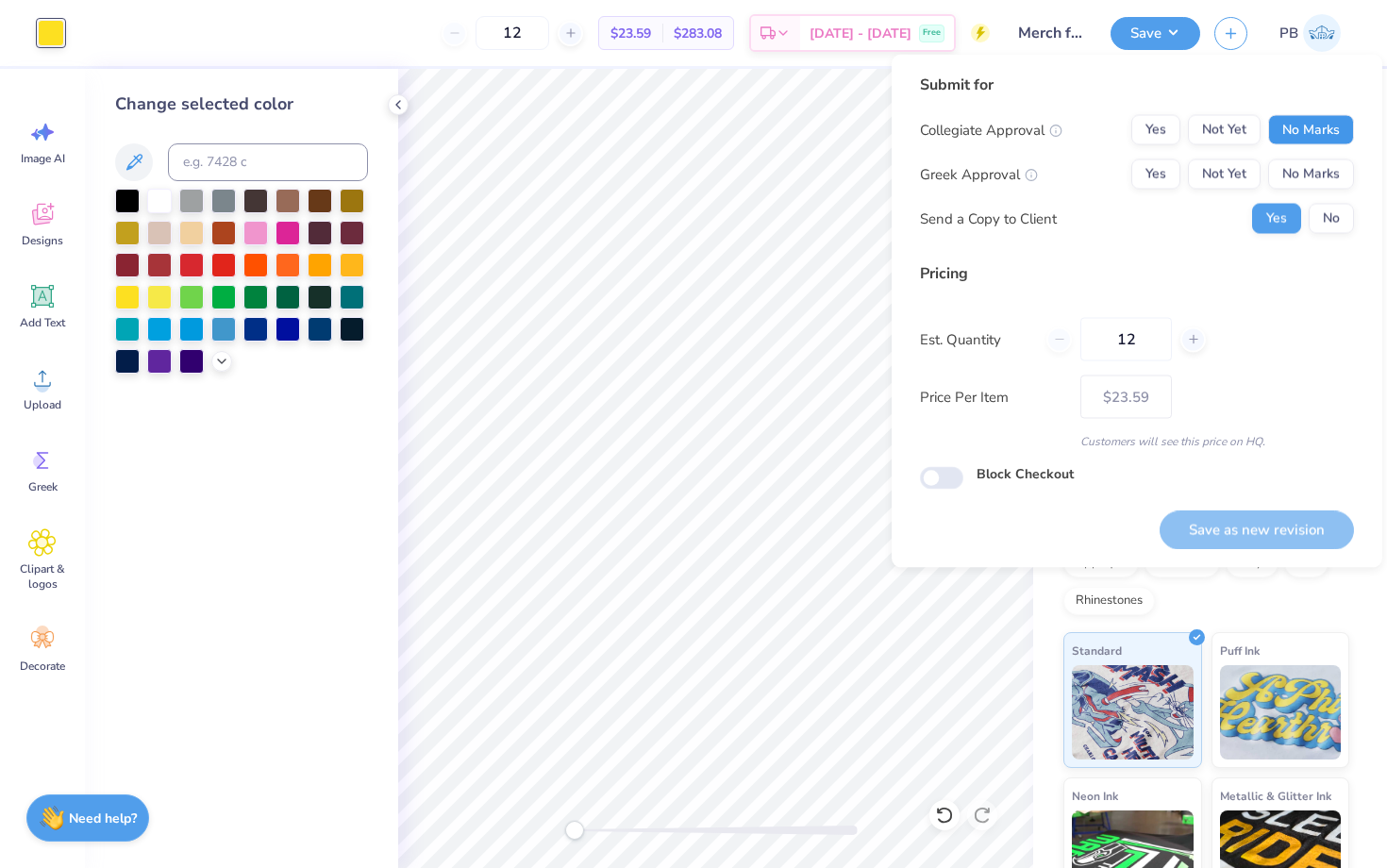
click at [1289, 143] on button "No Marks" at bounding box center [1311, 130] width 86 height 30
click at [1308, 174] on button "No Marks" at bounding box center [1311, 174] width 86 height 30
click at [1315, 201] on div "Collegiate Approval Yes Not Yet No Marks Greek Approval Yes Not Yet No Marks Se…" at bounding box center [1137, 174] width 434 height 118
click at [1332, 217] on button "No" at bounding box center [1330, 219] width 45 height 30
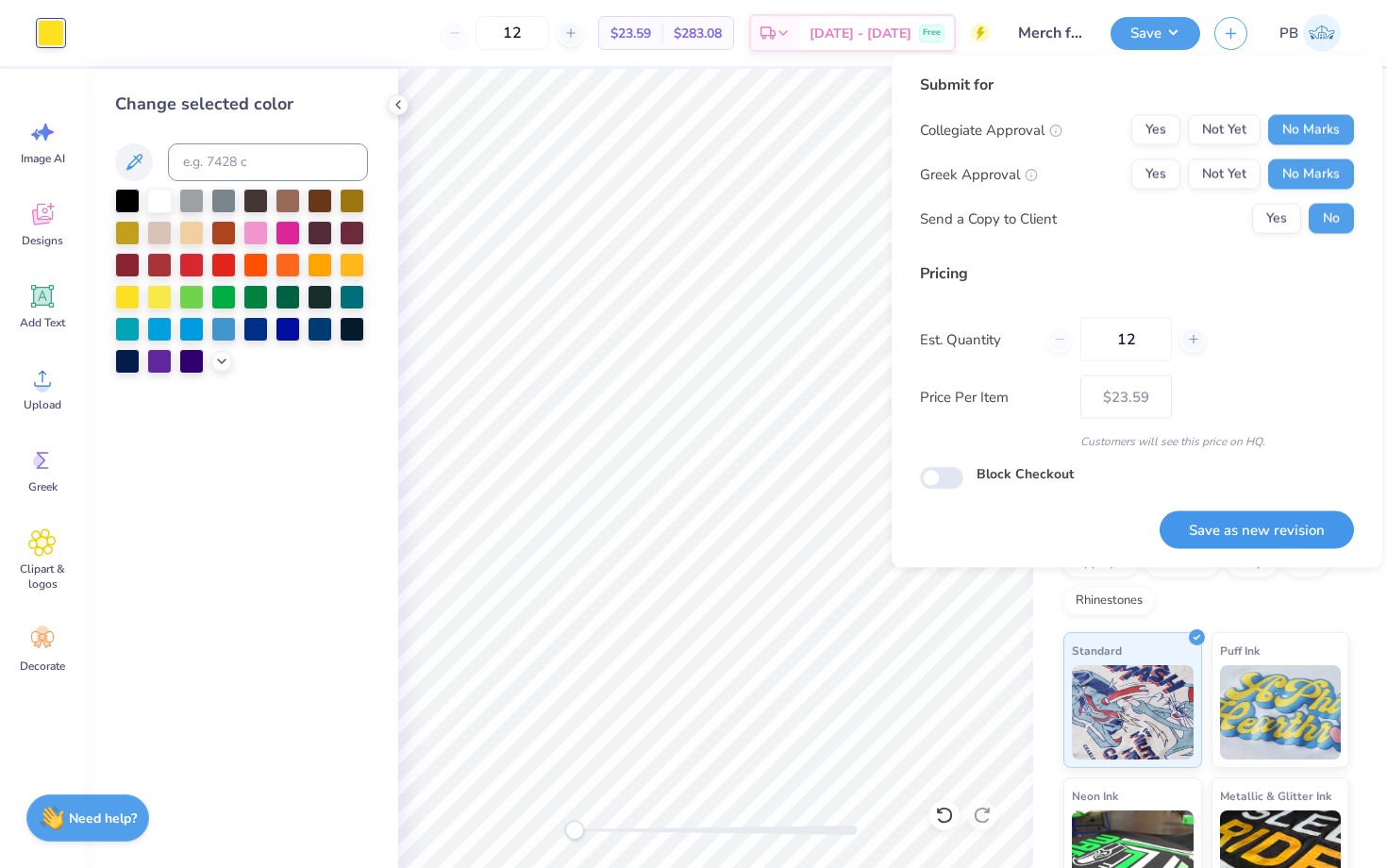
click at [1243, 531] on button "Save as new revision" at bounding box center [1257, 530] width 194 height 39
type input "$23.59"
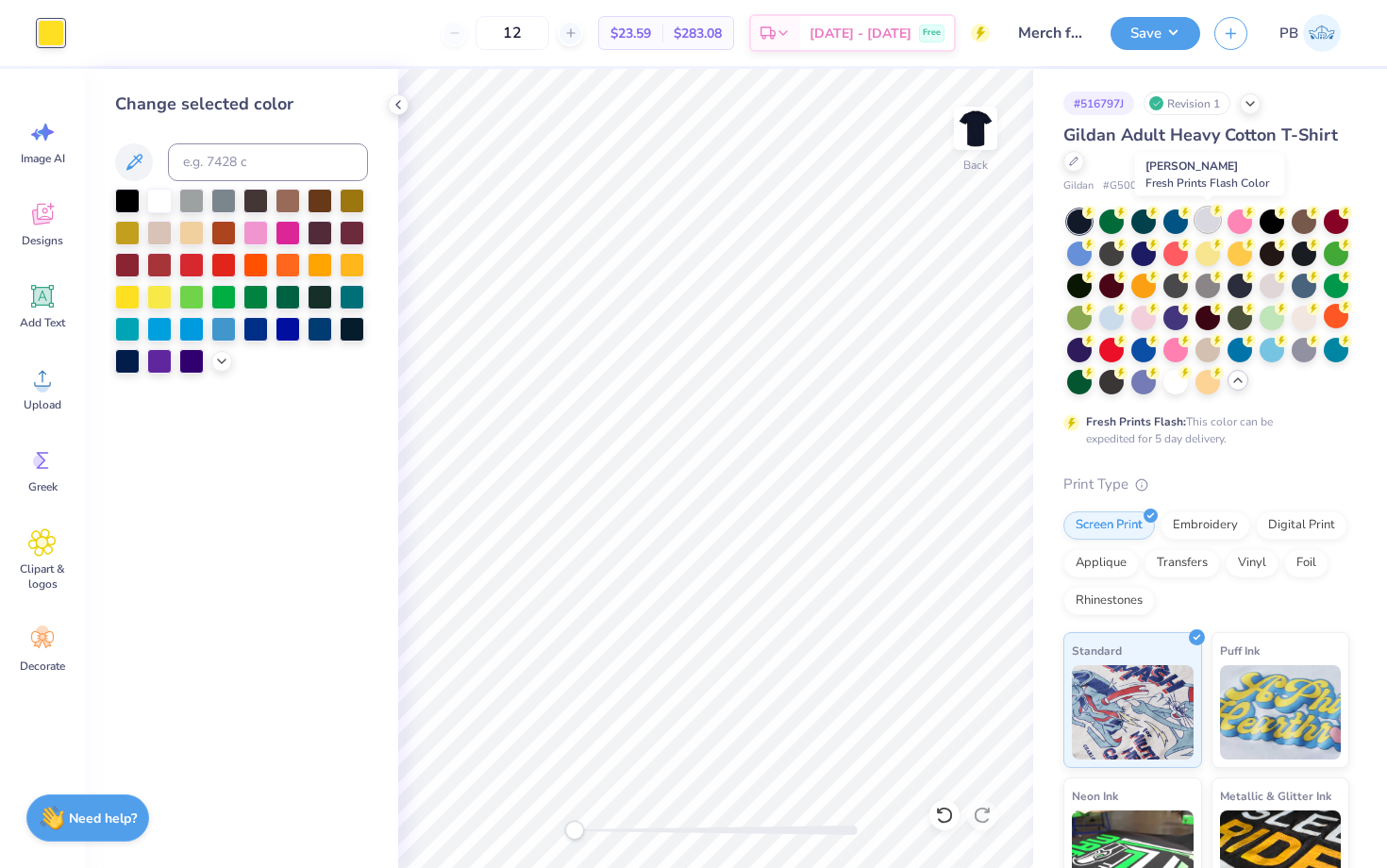
click at [1211, 219] on div at bounding box center [1208, 219] width 25 height 25
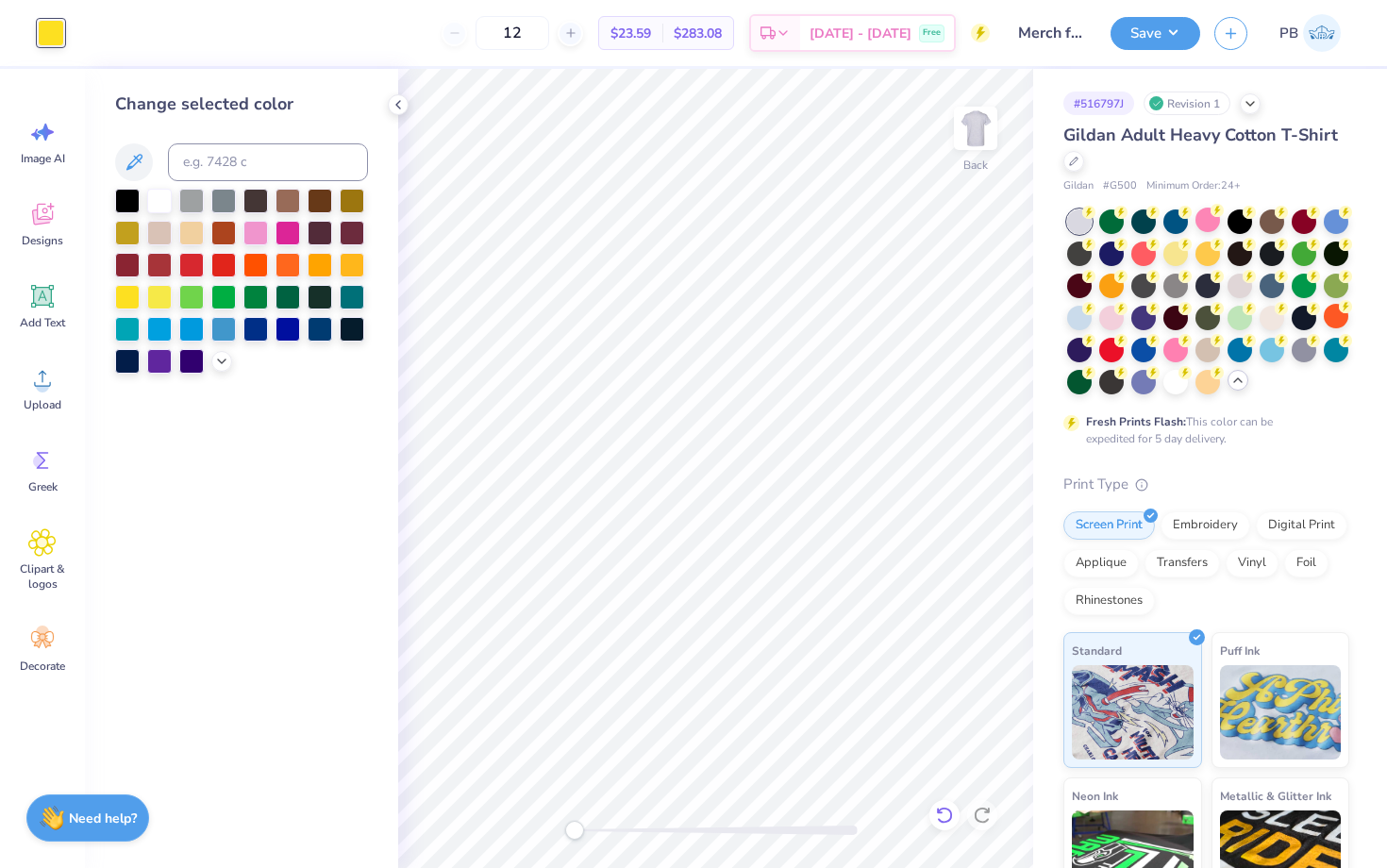
click at [948, 810] on icon at bounding box center [944, 814] width 19 height 19
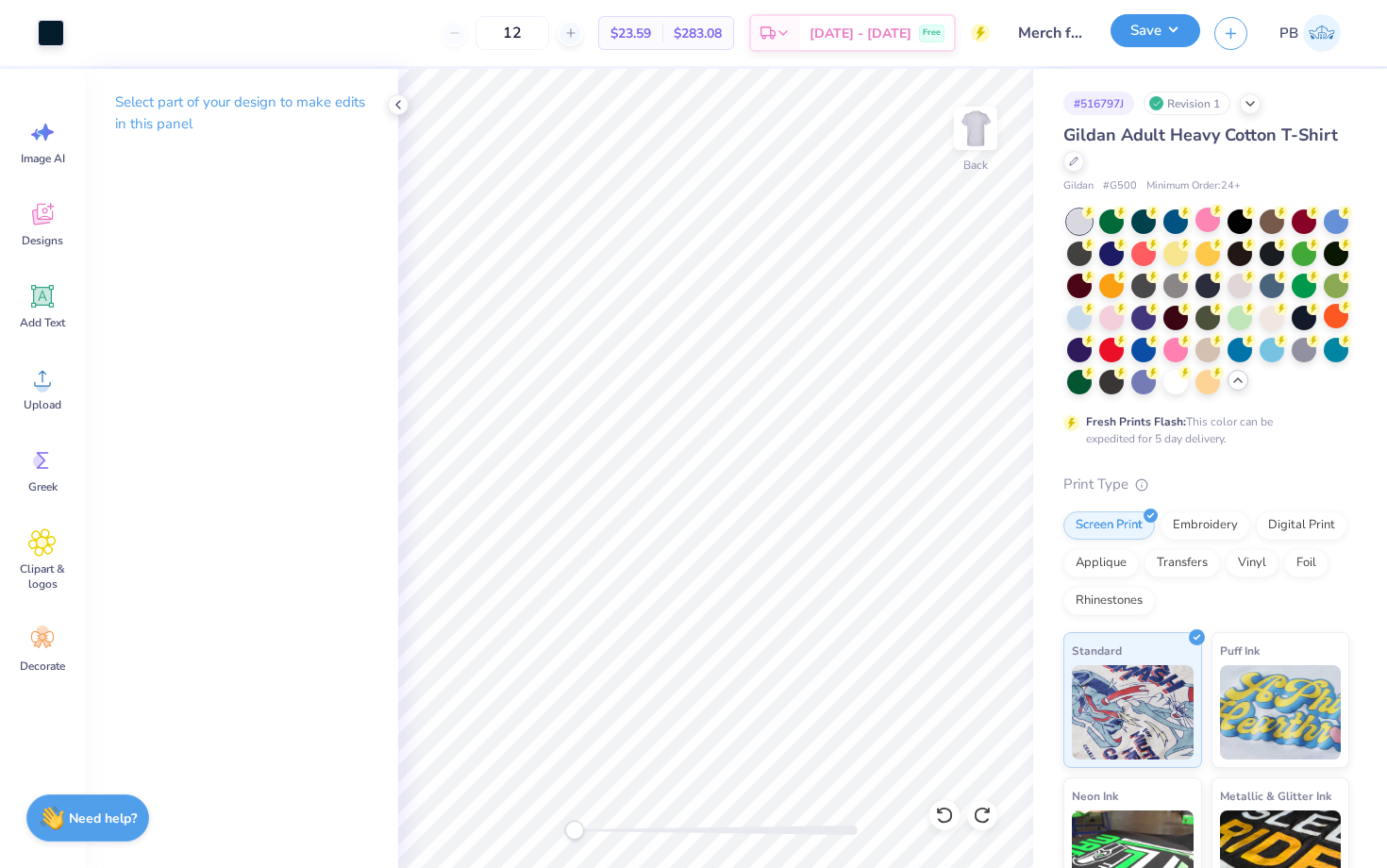
click at [1131, 45] on button "Save" at bounding box center [1155, 30] width 90 height 33
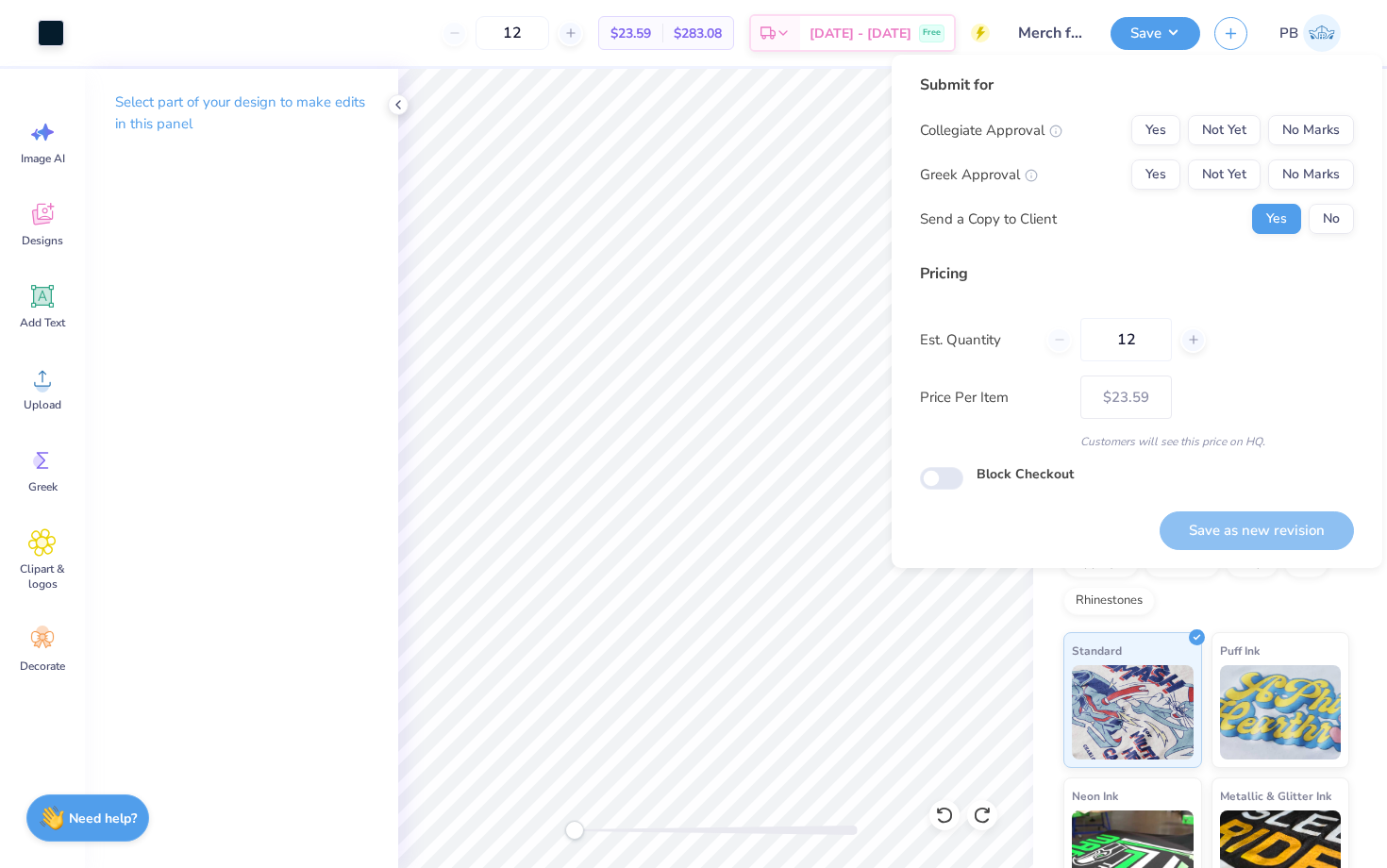
click at [1314, 155] on div "Collegiate Approval Yes Not Yet No Marks Greek Approval Yes Not Yet No Marks Se…" at bounding box center [1137, 174] width 434 height 118
click at [1314, 143] on button "No Marks" at bounding box center [1311, 130] width 86 height 30
click at [1316, 159] on button "No Marks" at bounding box center [1311, 174] width 86 height 30
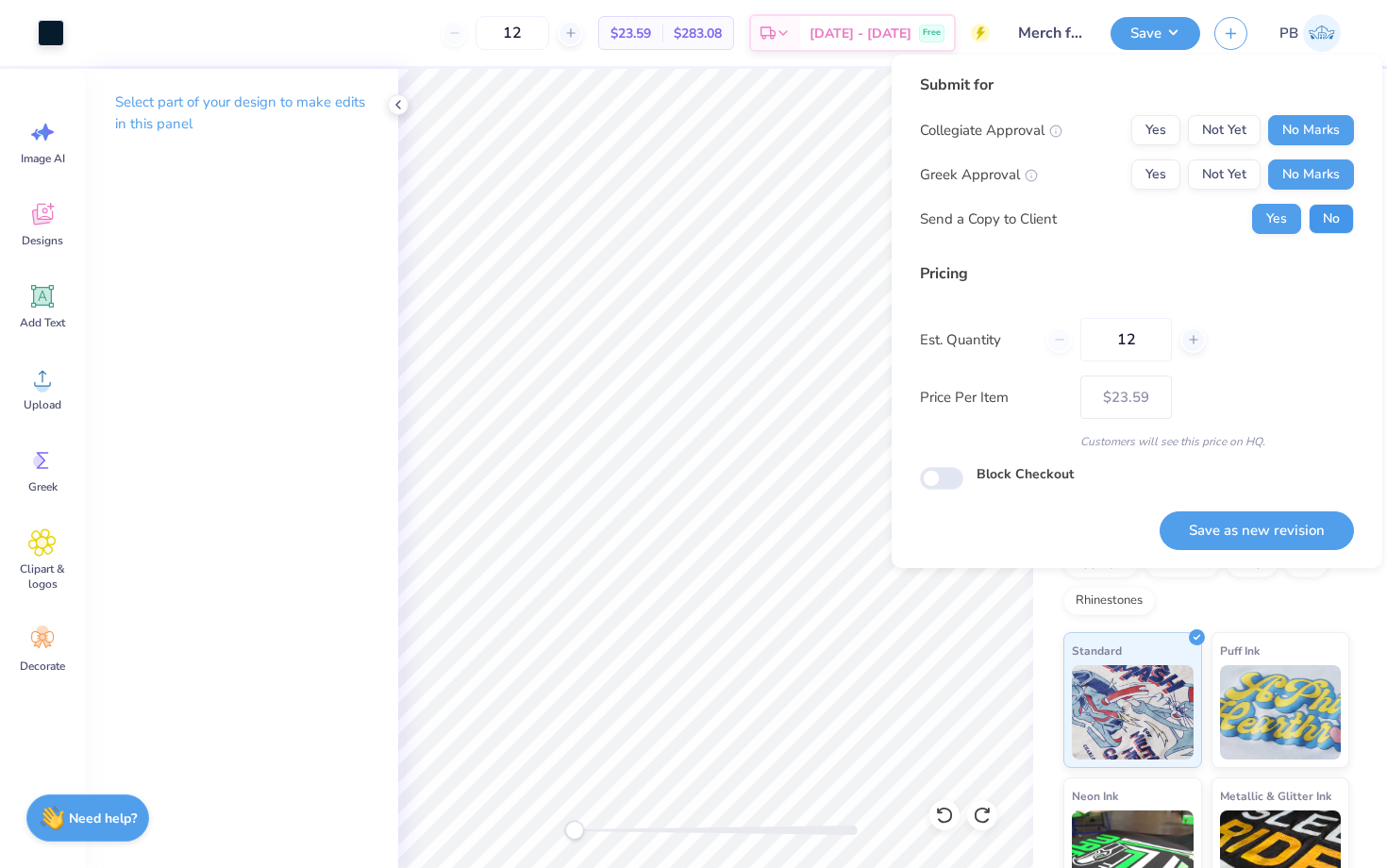
click at [1325, 205] on button "No" at bounding box center [1330, 219] width 45 height 30
click at [1268, 521] on button "Save as new revision" at bounding box center [1257, 531] width 194 height 39
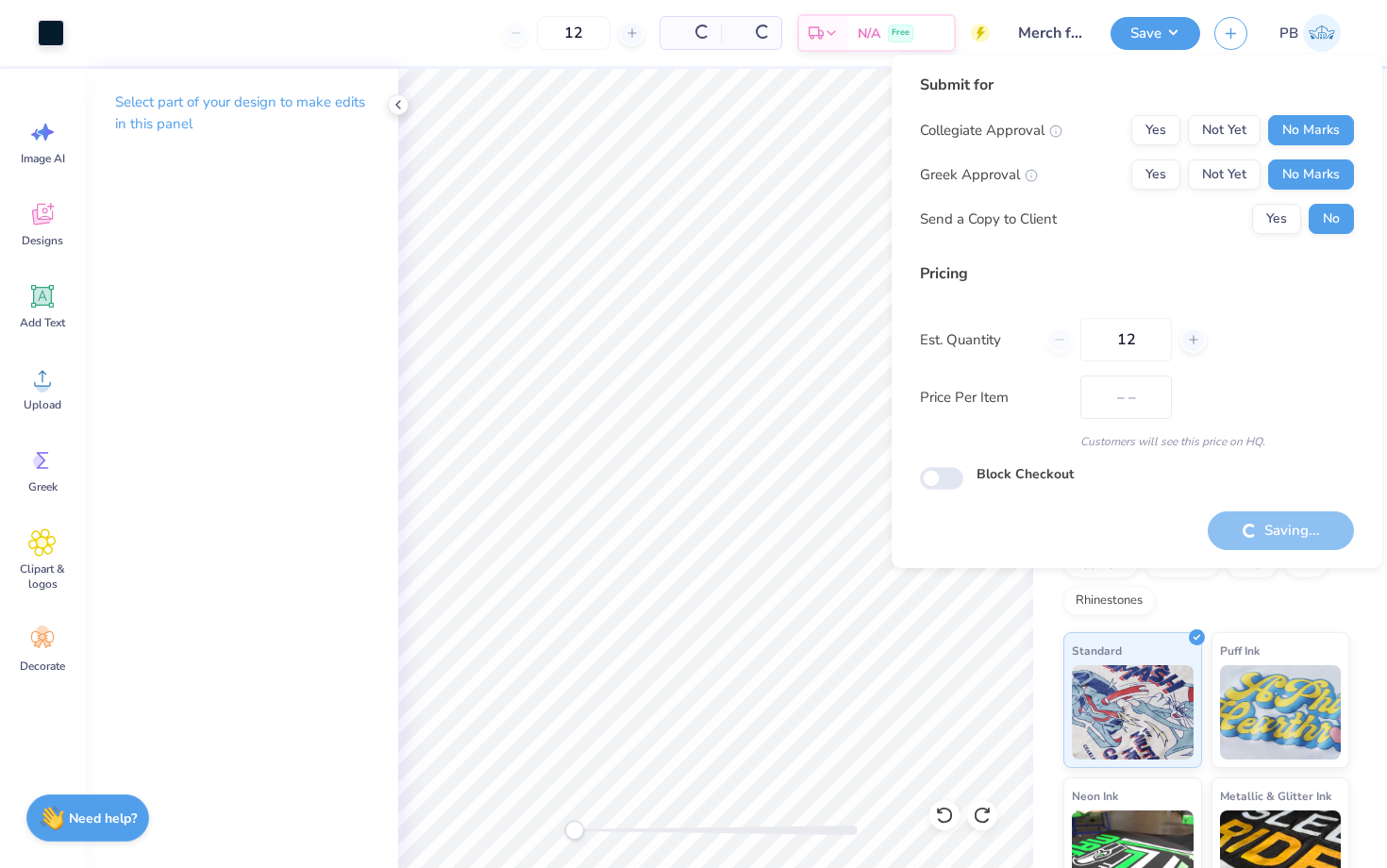
type input "$23.59"
